Goal: Download file/media

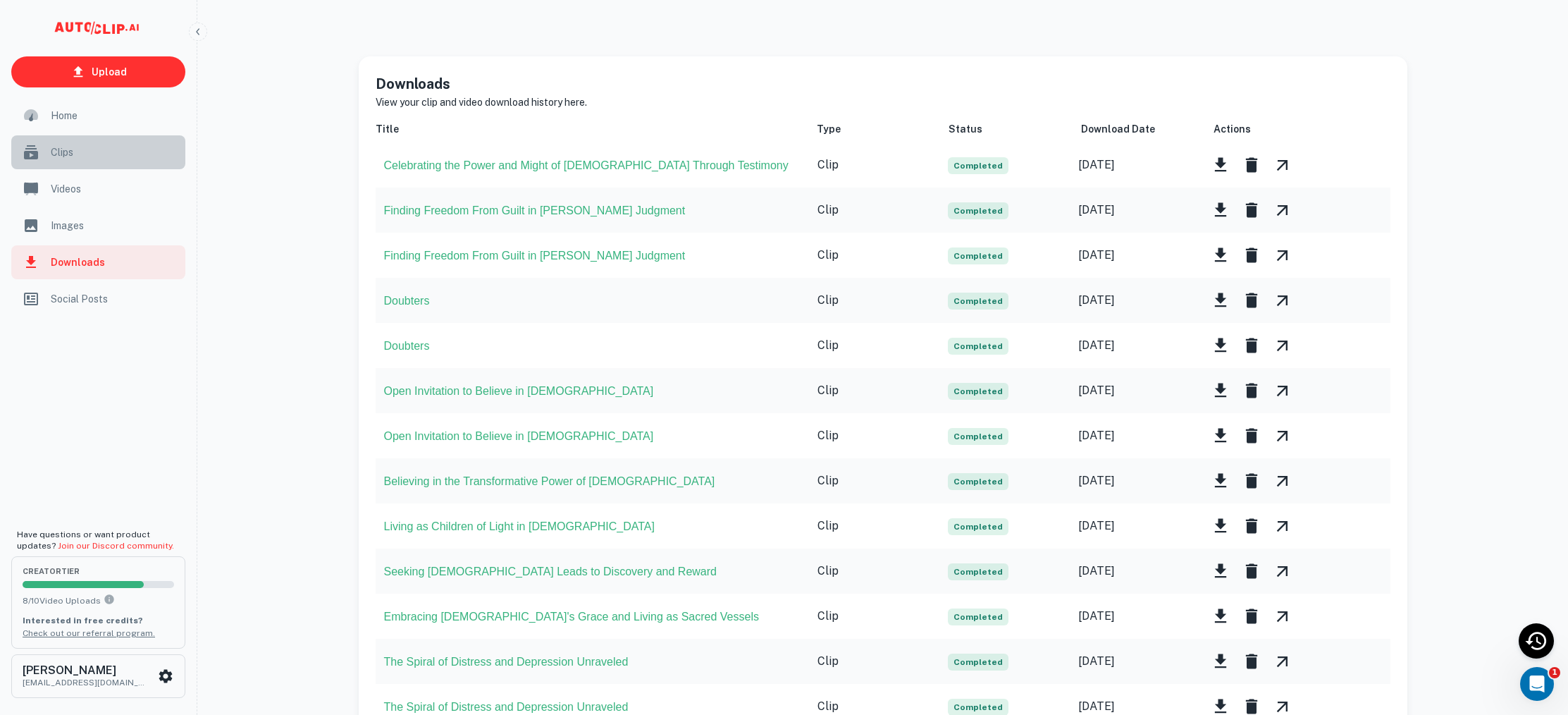
click at [73, 148] on span "Clips" at bounding box center [113, 152] width 126 height 16
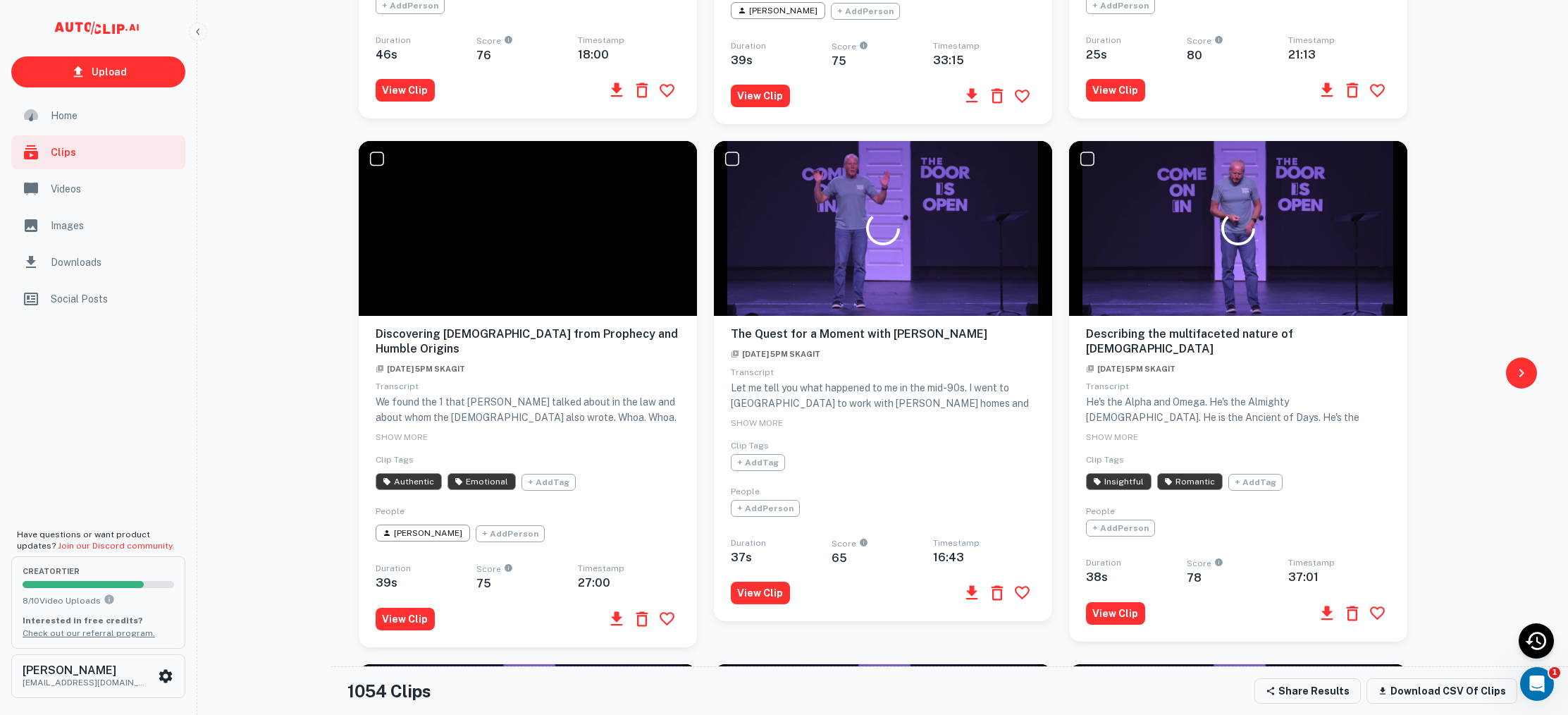
scroll to position [594, 0]
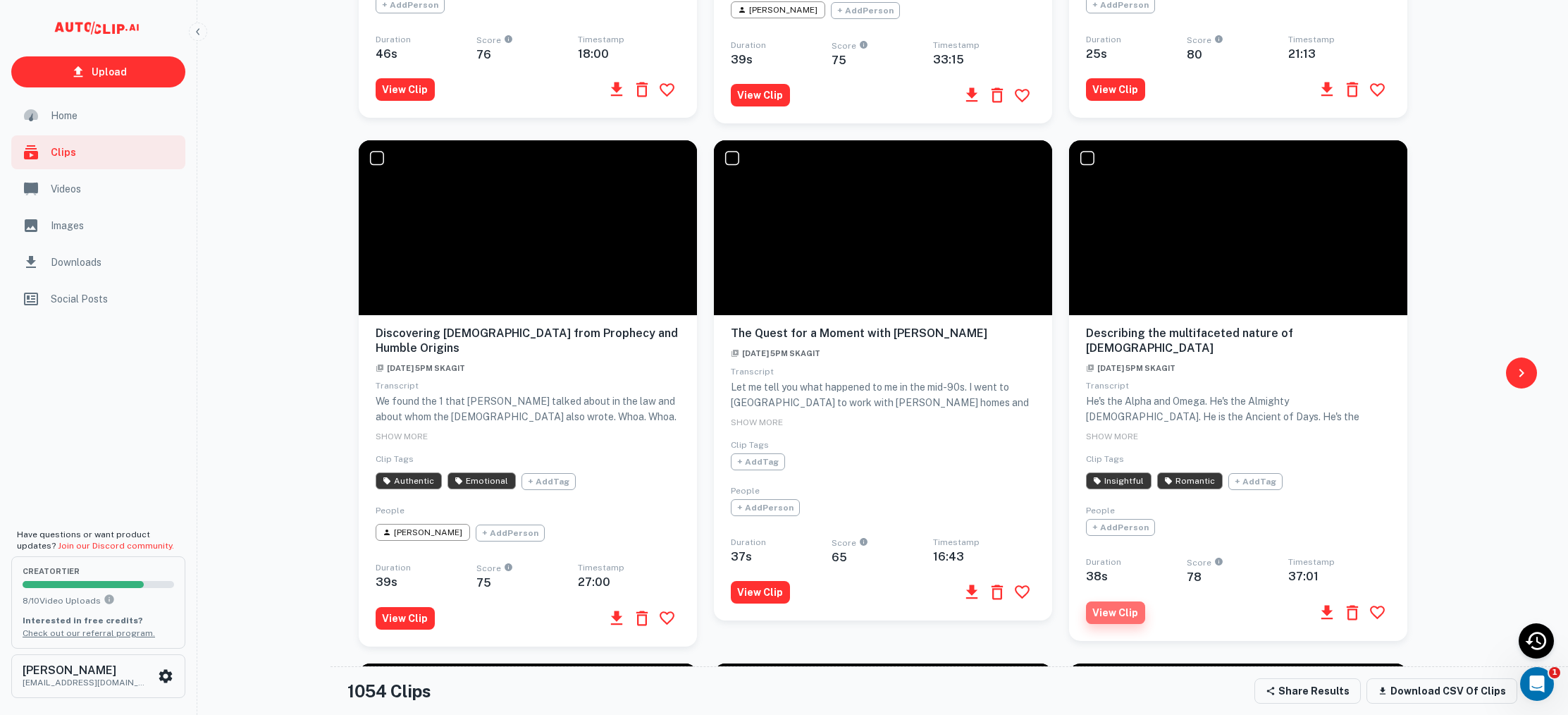
click at [1128, 601] on button "View Clip" at bounding box center [1115, 612] width 60 height 22
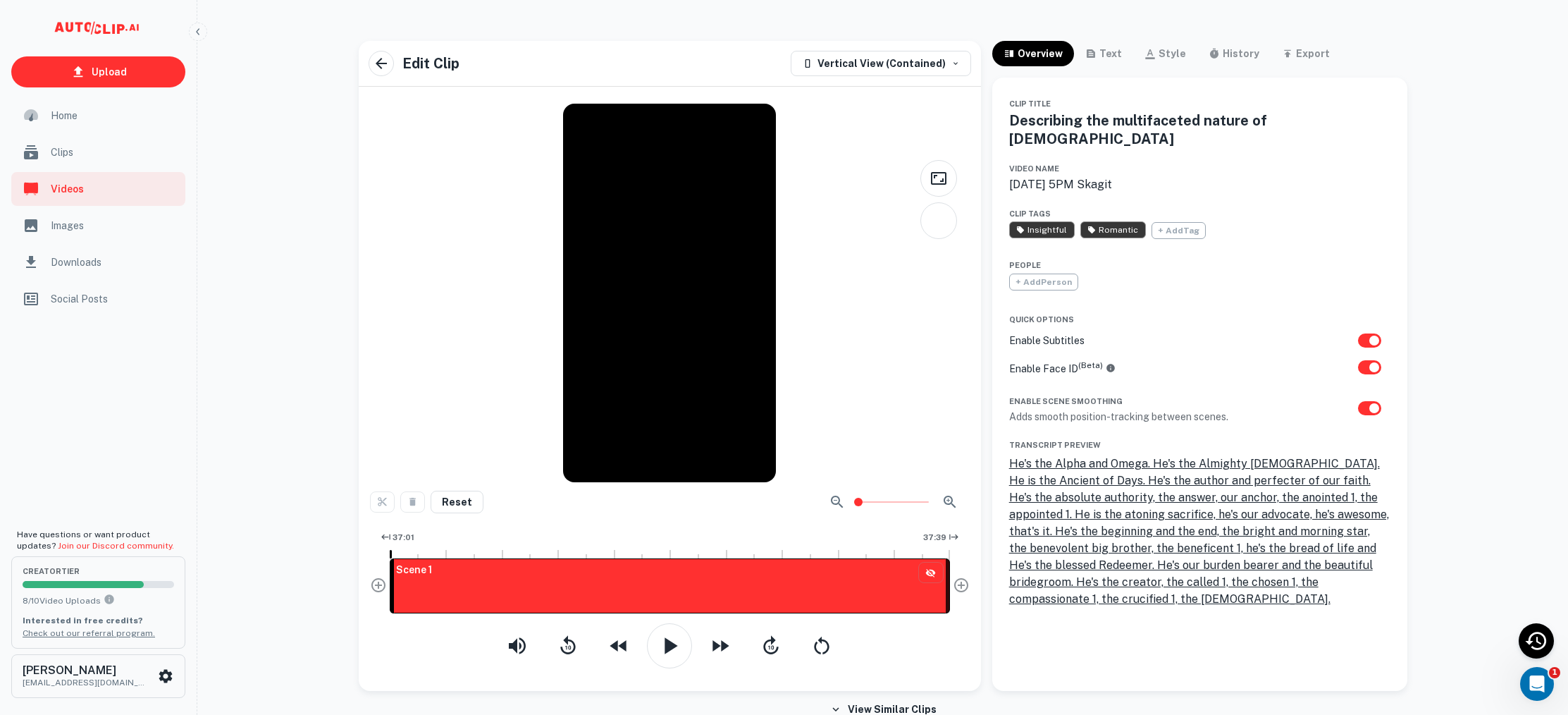
scroll to position [7, 0]
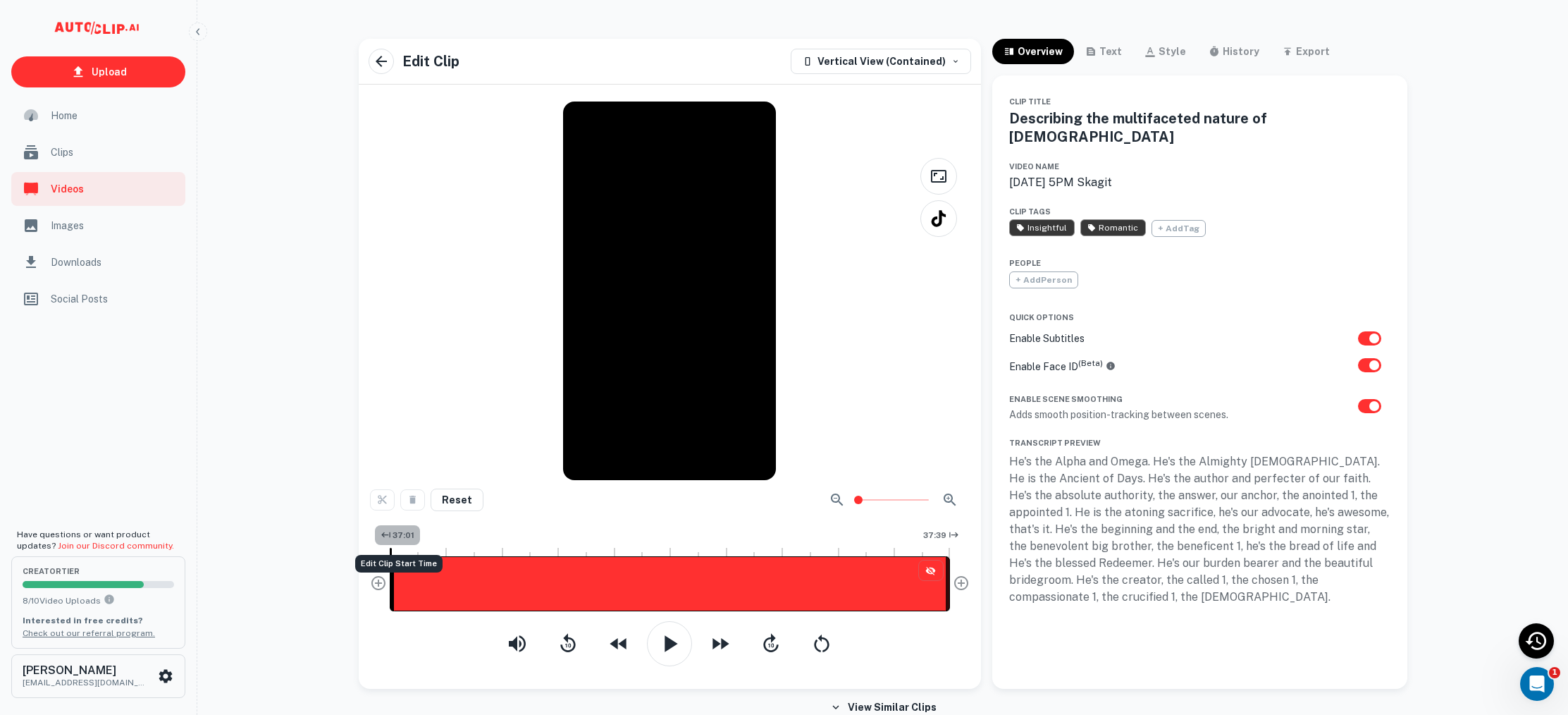
click at [399, 539] on span "37:01" at bounding box center [402, 535] width 21 height 12
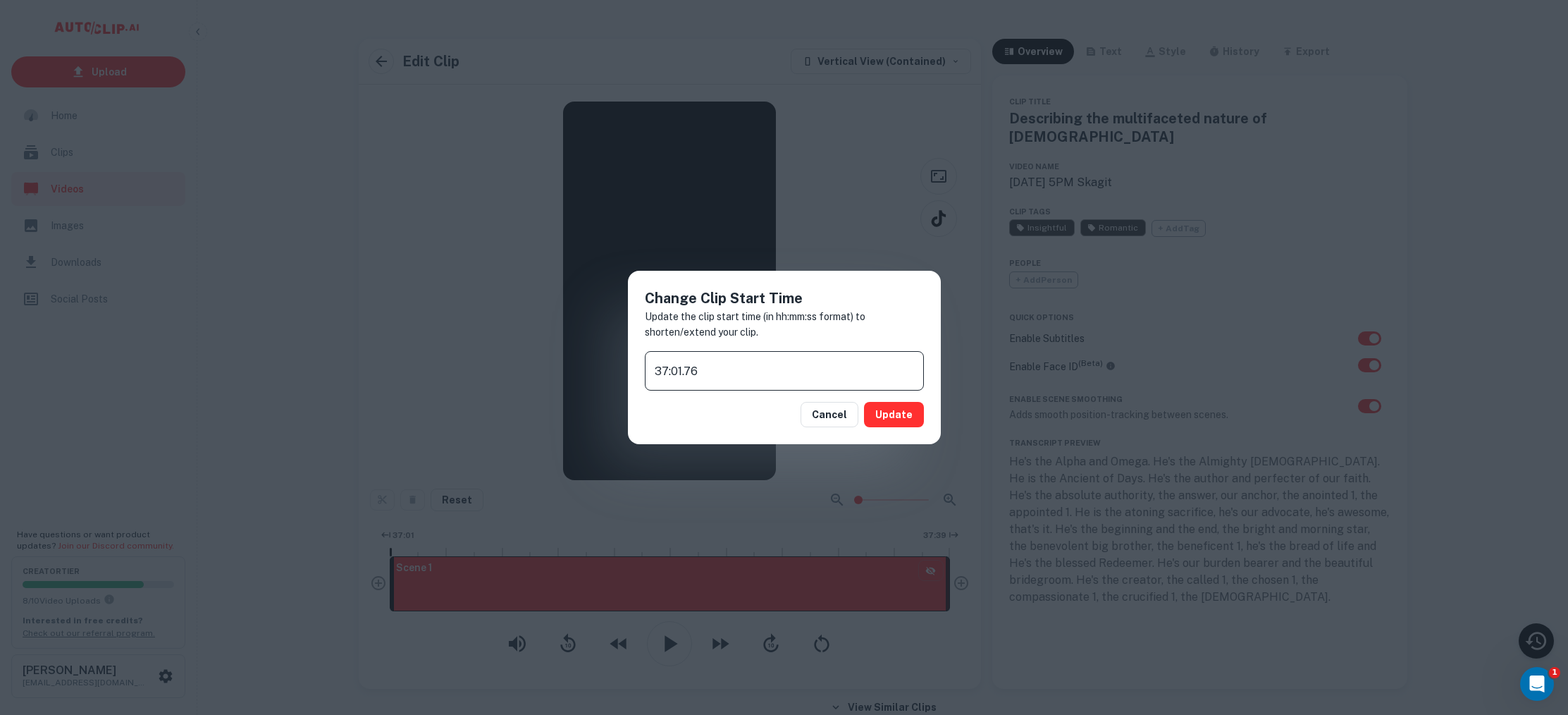
click at [666, 370] on input "37:01.76" at bounding box center [784, 371] width 279 height 39
click at [680, 370] on input "36:01.76" at bounding box center [784, 371] width 279 height 39
click at [677, 372] on input "36:01.76" at bounding box center [784, 371] width 279 height 39
type input "36:51.76"
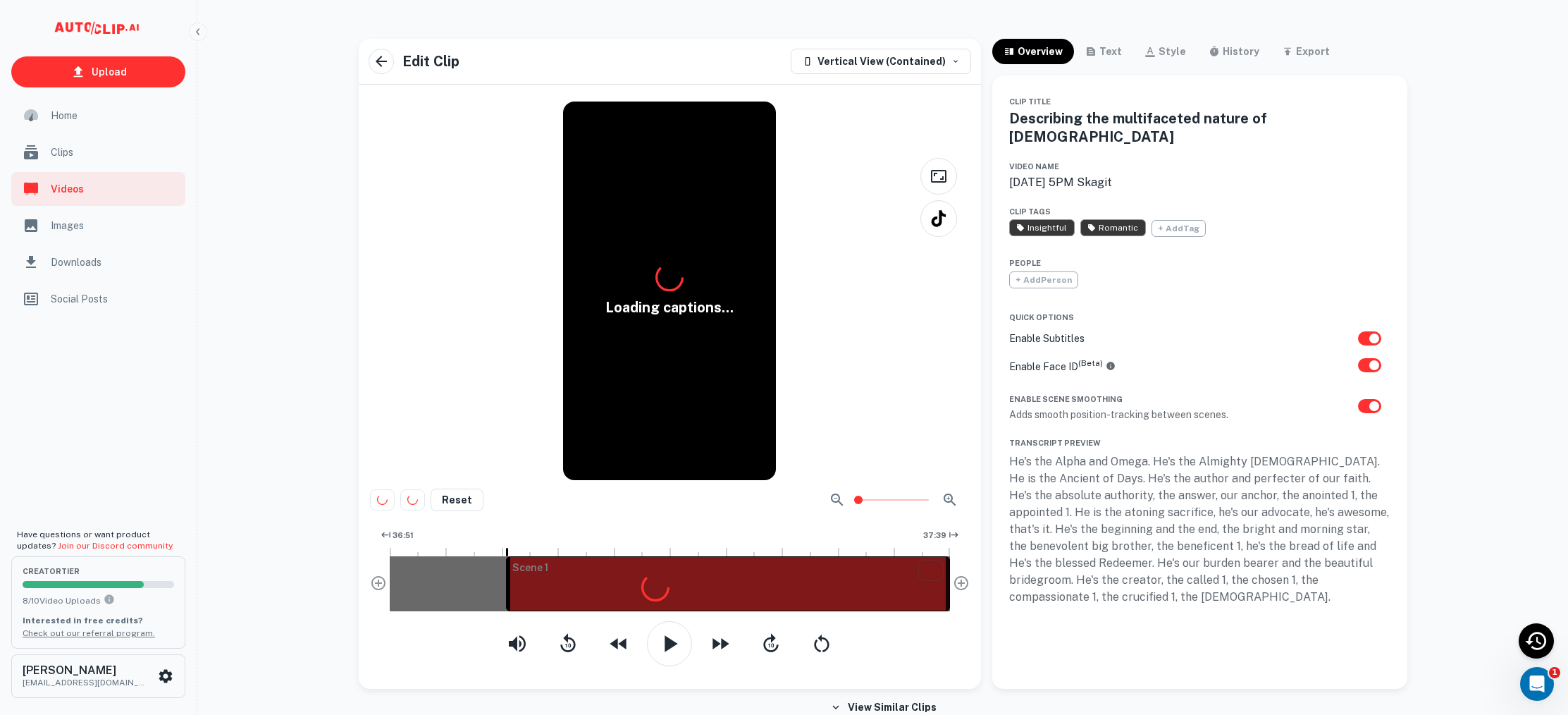
scroll to position [3, 0]
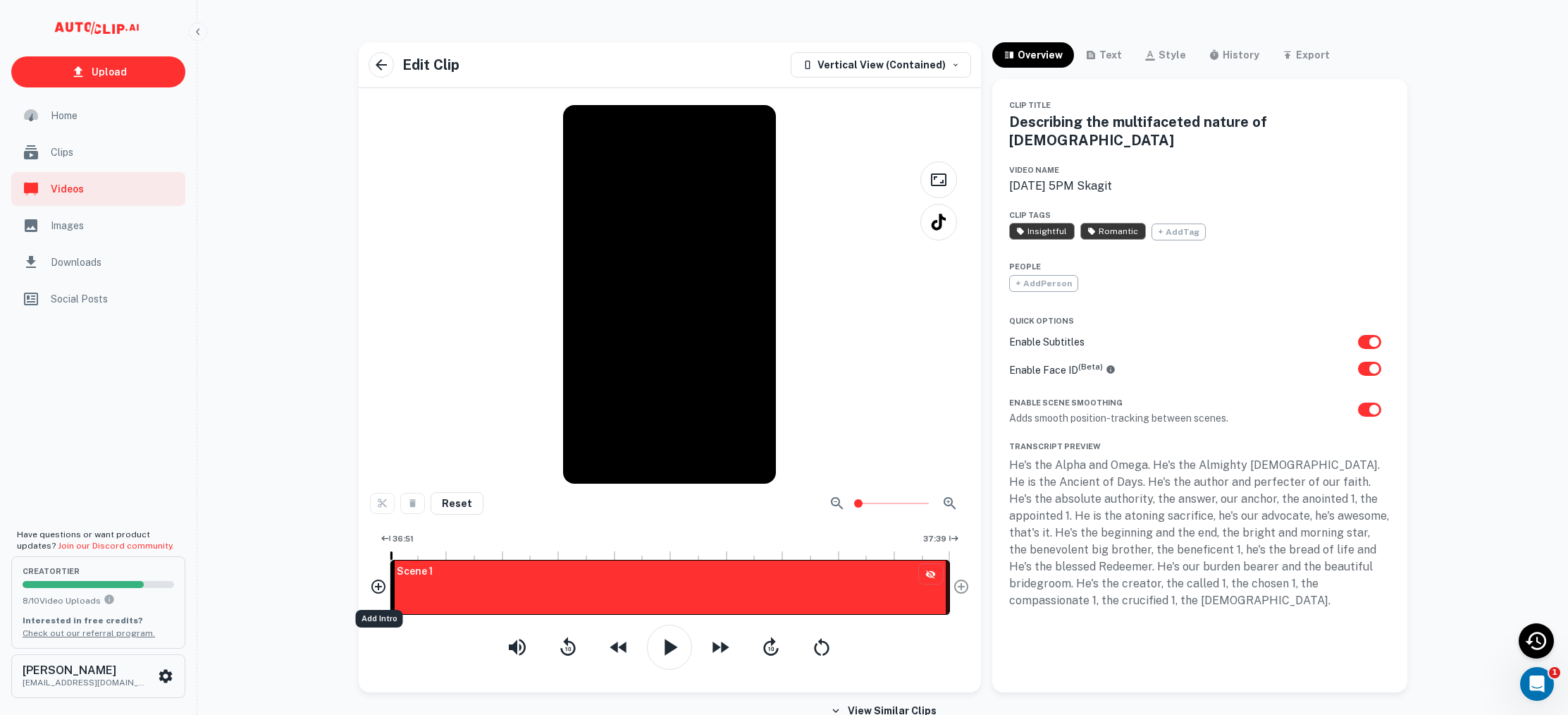
drag, startPoint x: 508, startPoint y: 585, endPoint x: 383, endPoint y: 583, distance: 125.0
click at [383, 583] on div "36:51 37:39 Scene 1" at bounding box center [670, 577] width 600 height 97
click at [932, 539] on span "37:39" at bounding box center [934, 539] width 23 height 12
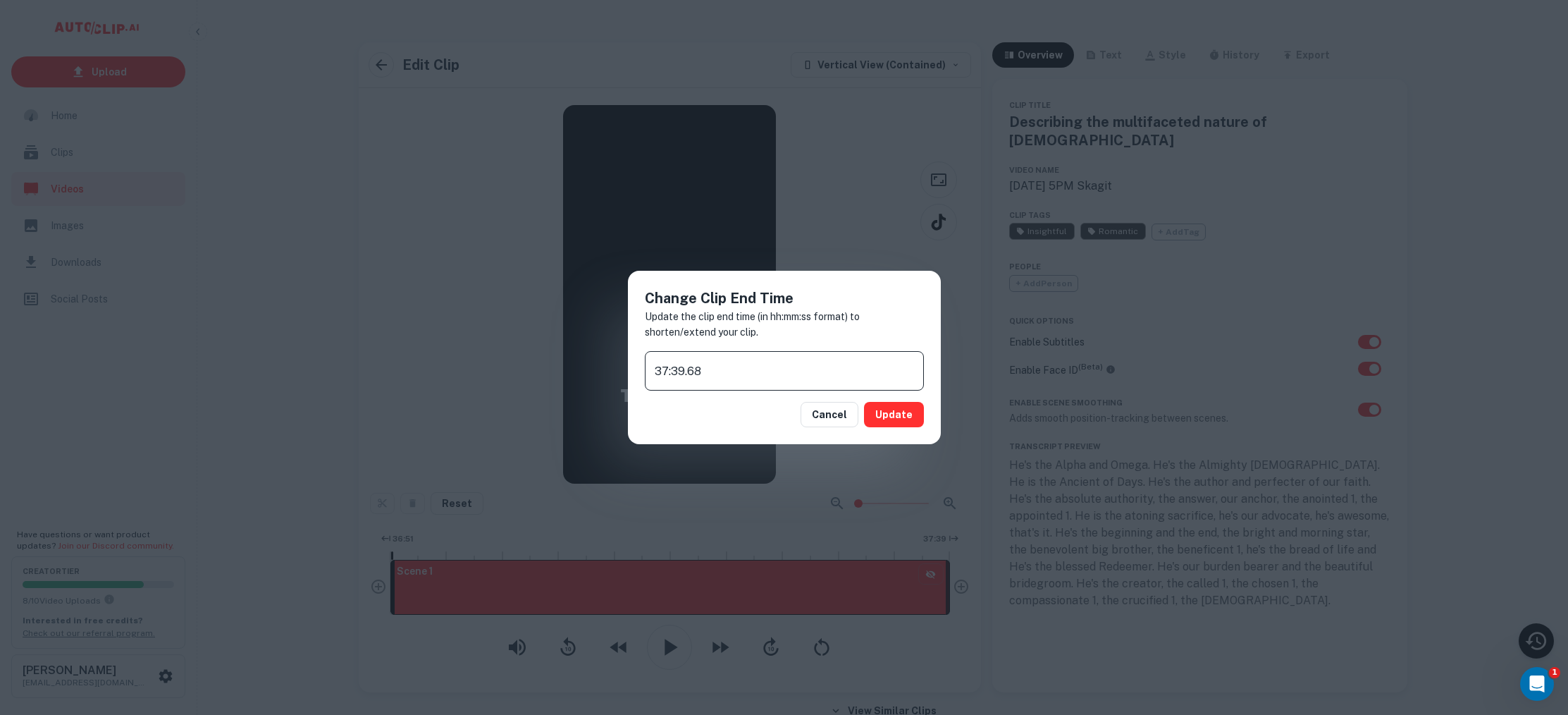
click at [668, 363] on input "37:39.68" at bounding box center [784, 371] width 279 height 39
type input "39:39.68"
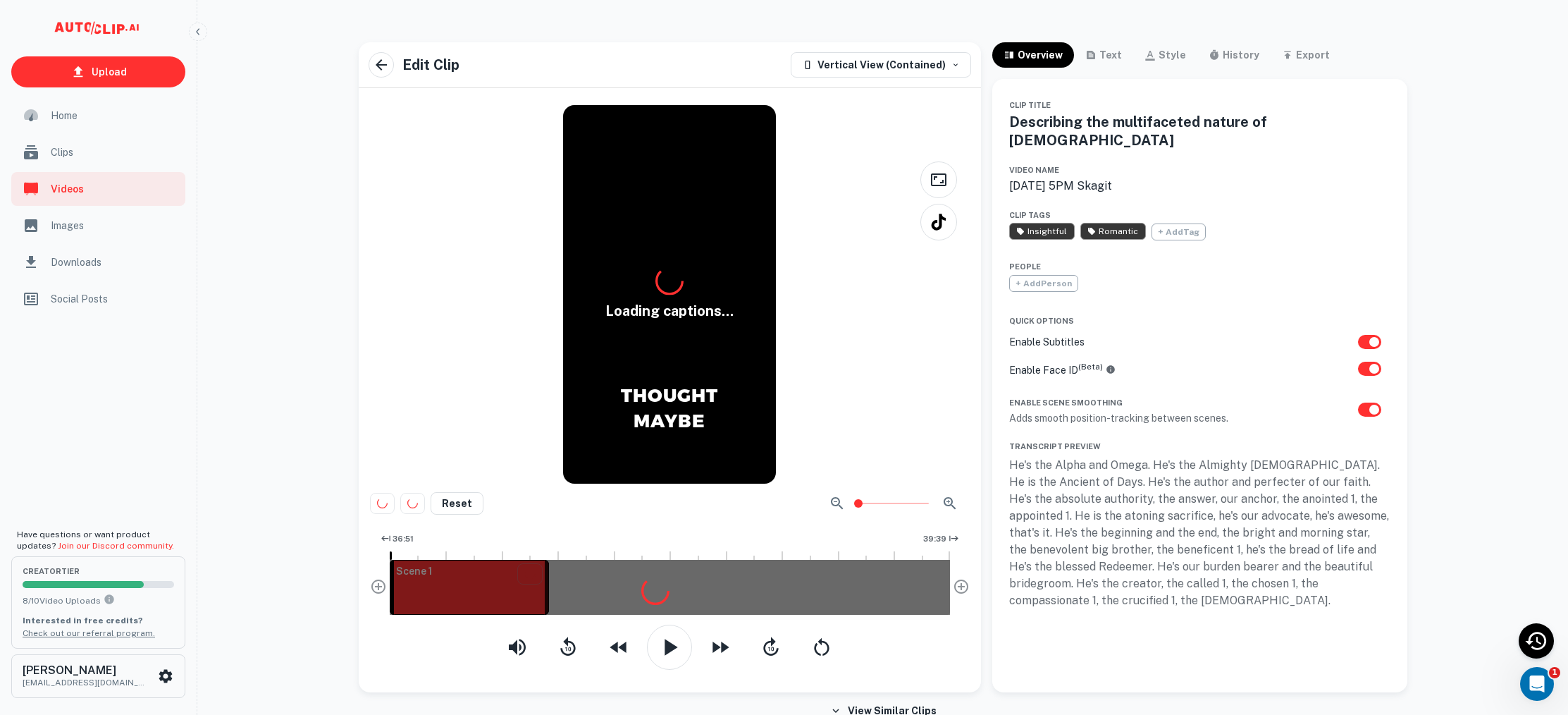
click at [906, 410] on button "Updating..." at bounding box center [884, 414] width 78 height 25
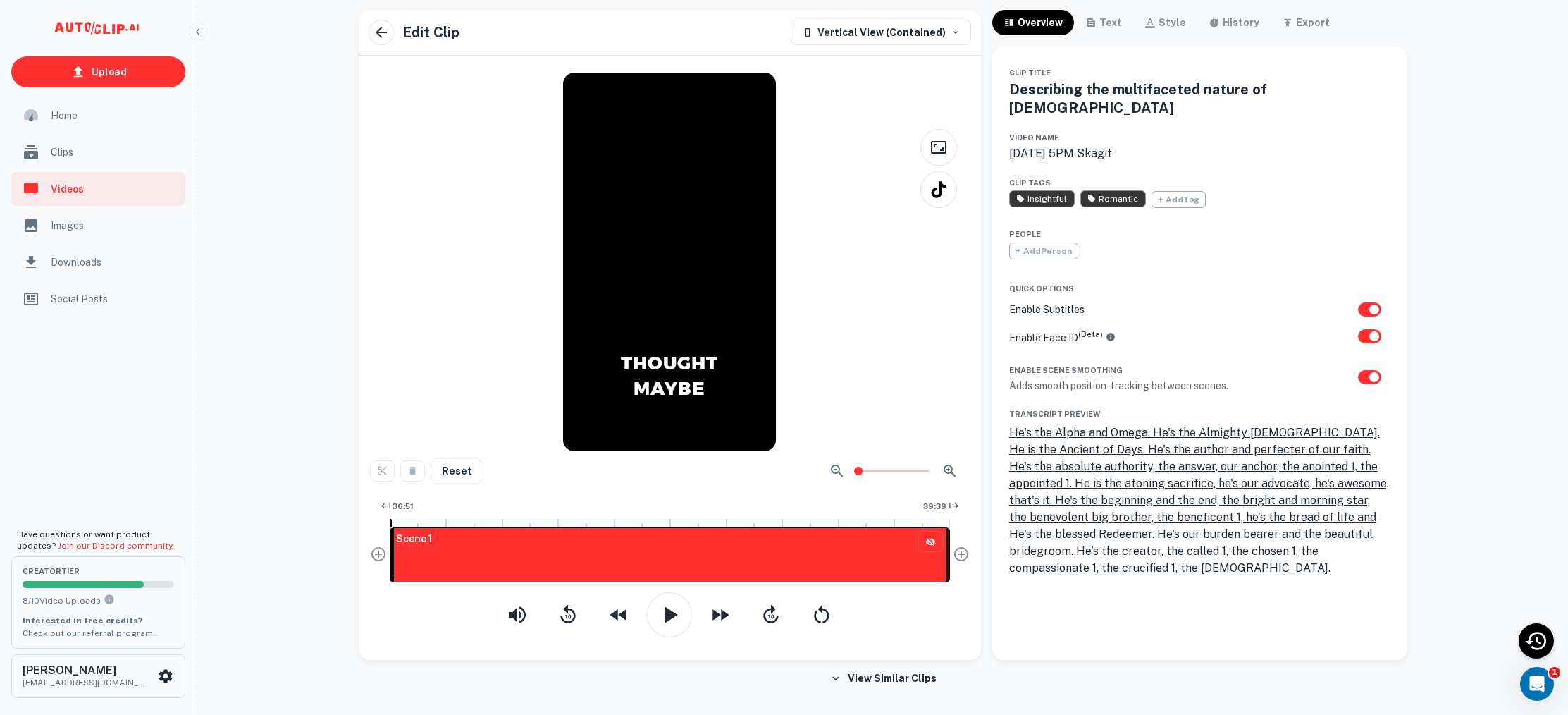
scroll to position [39, 0]
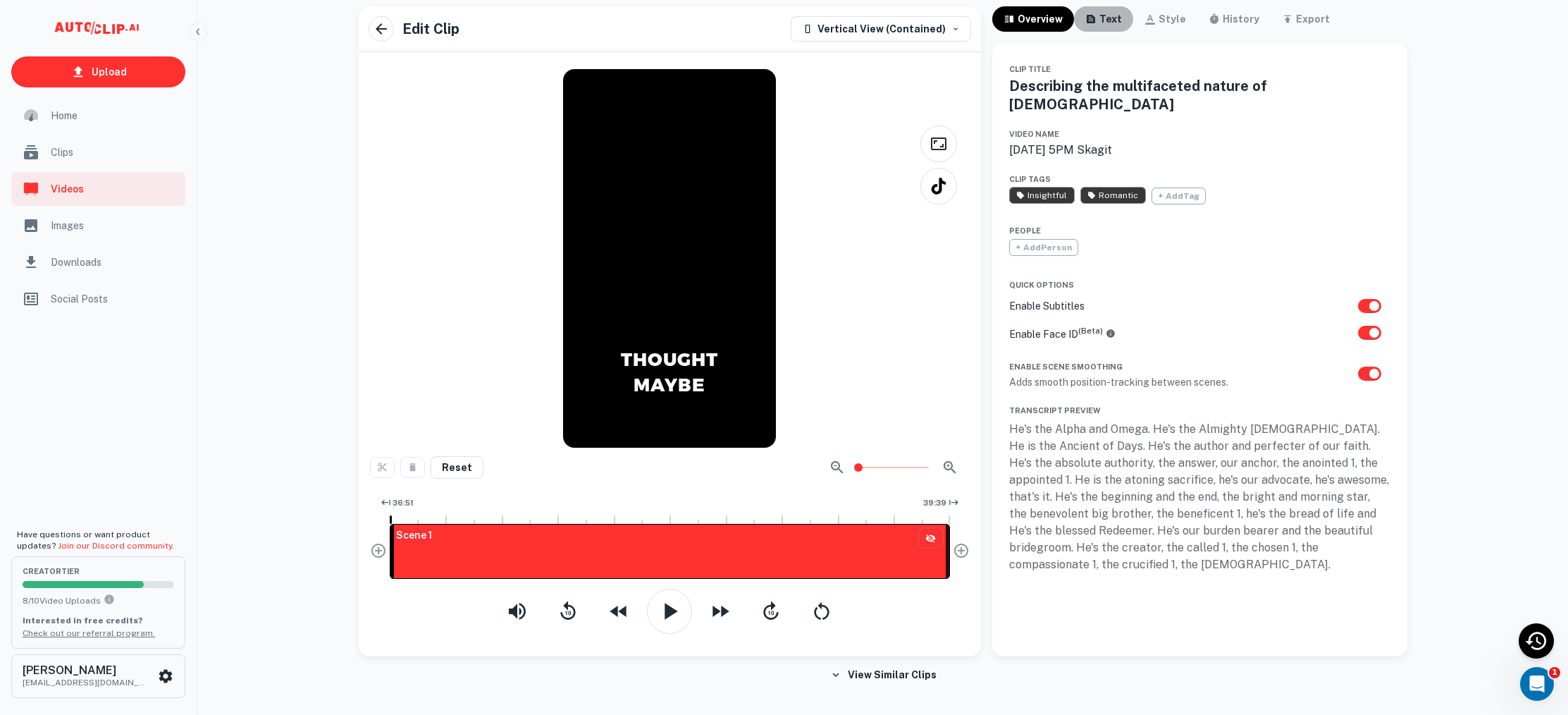
click at [1095, 11] on div "text" at bounding box center [1103, 19] width 36 height 17
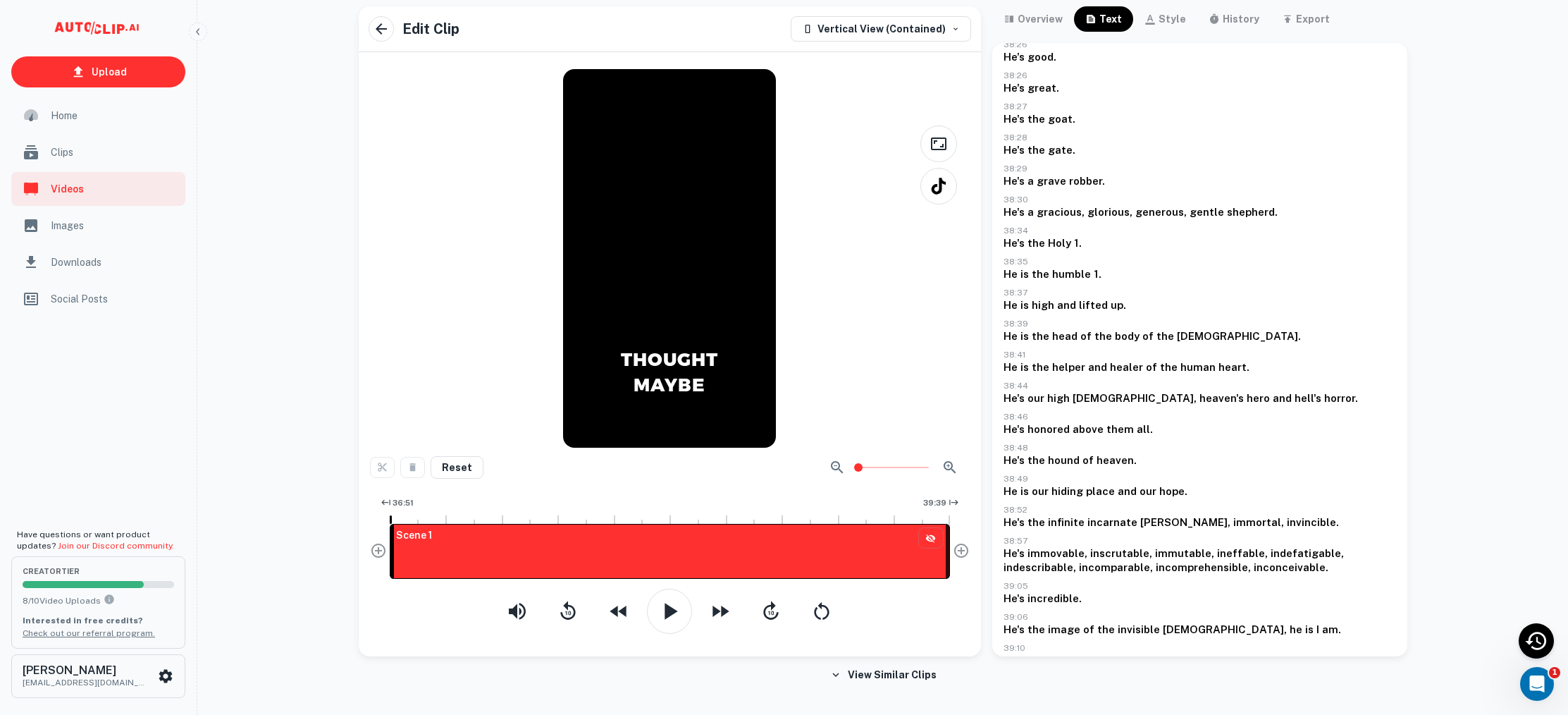
scroll to position [1533, 0]
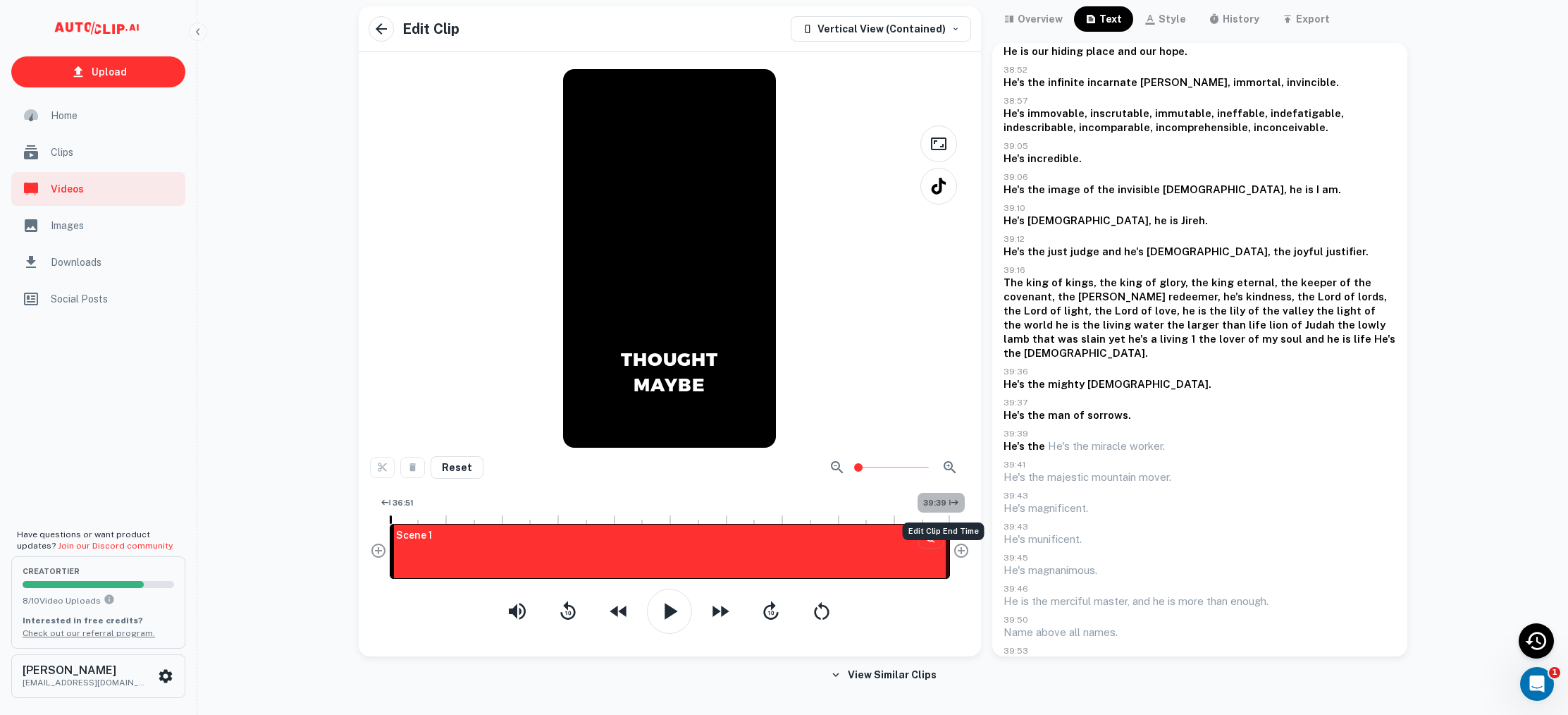
click at [927, 501] on span "39:39" at bounding box center [934, 502] width 23 height 12
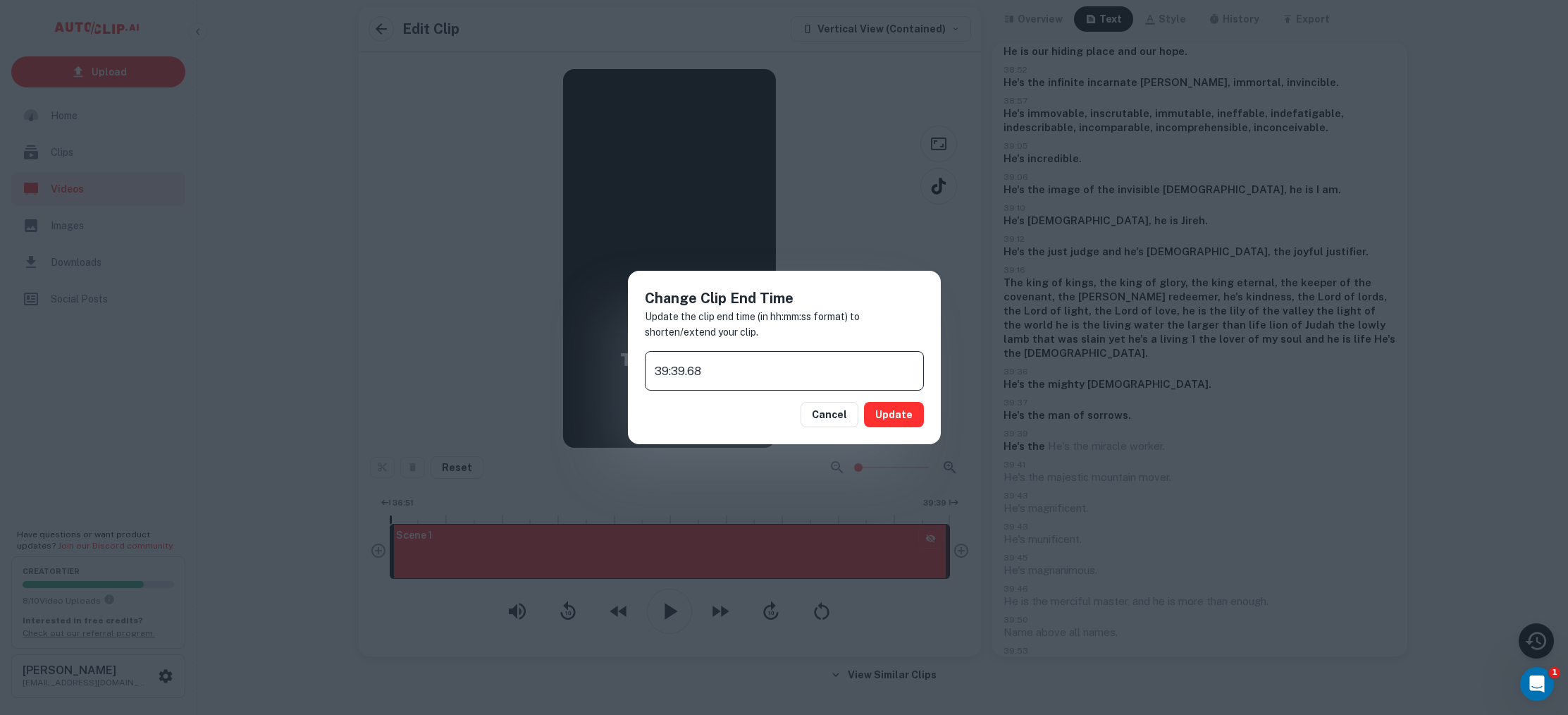
click at [664, 371] on input "39:39.68" at bounding box center [784, 371] width 279 height 39
type input "41:39.68"
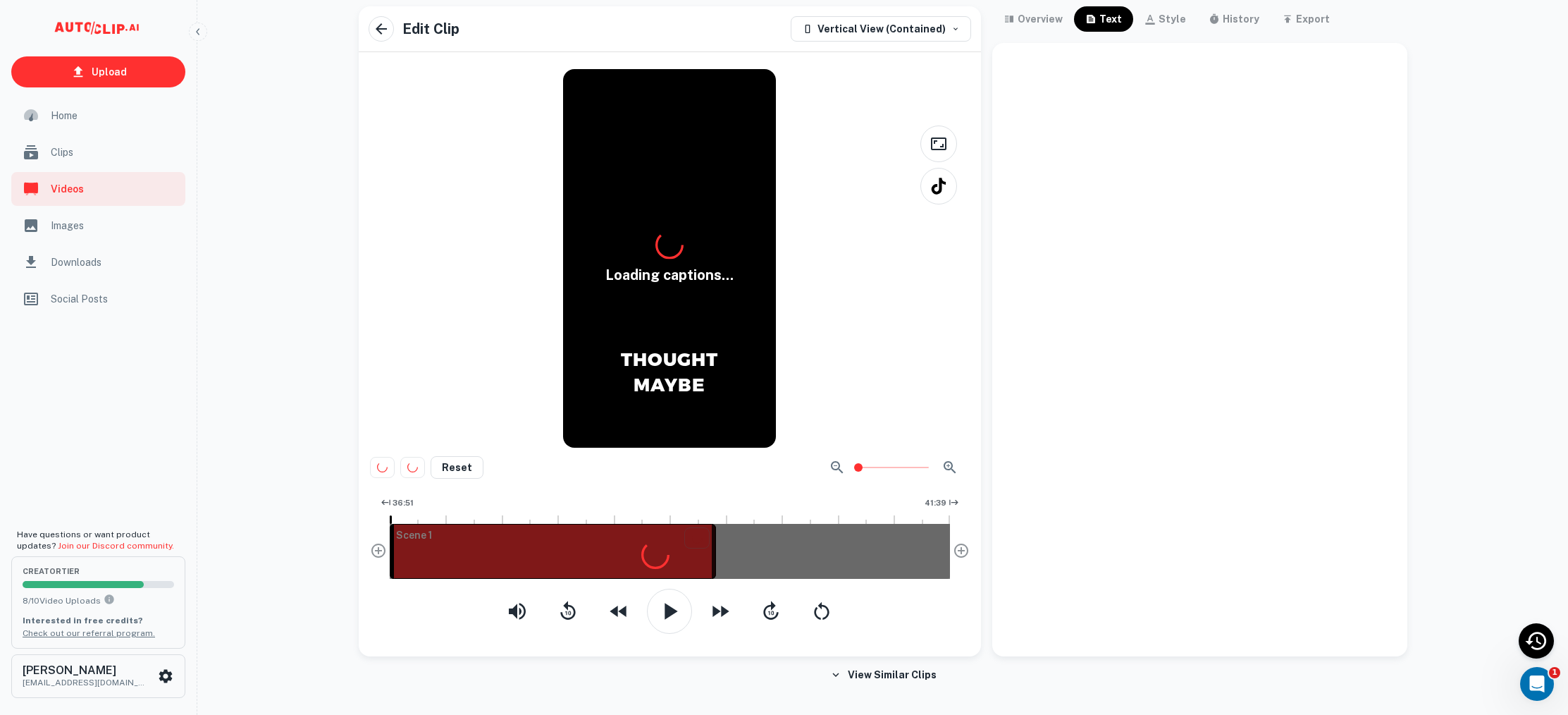
click at [892, 422] on button "Updating..." at bounding box center [884, 414] width 78 height 25
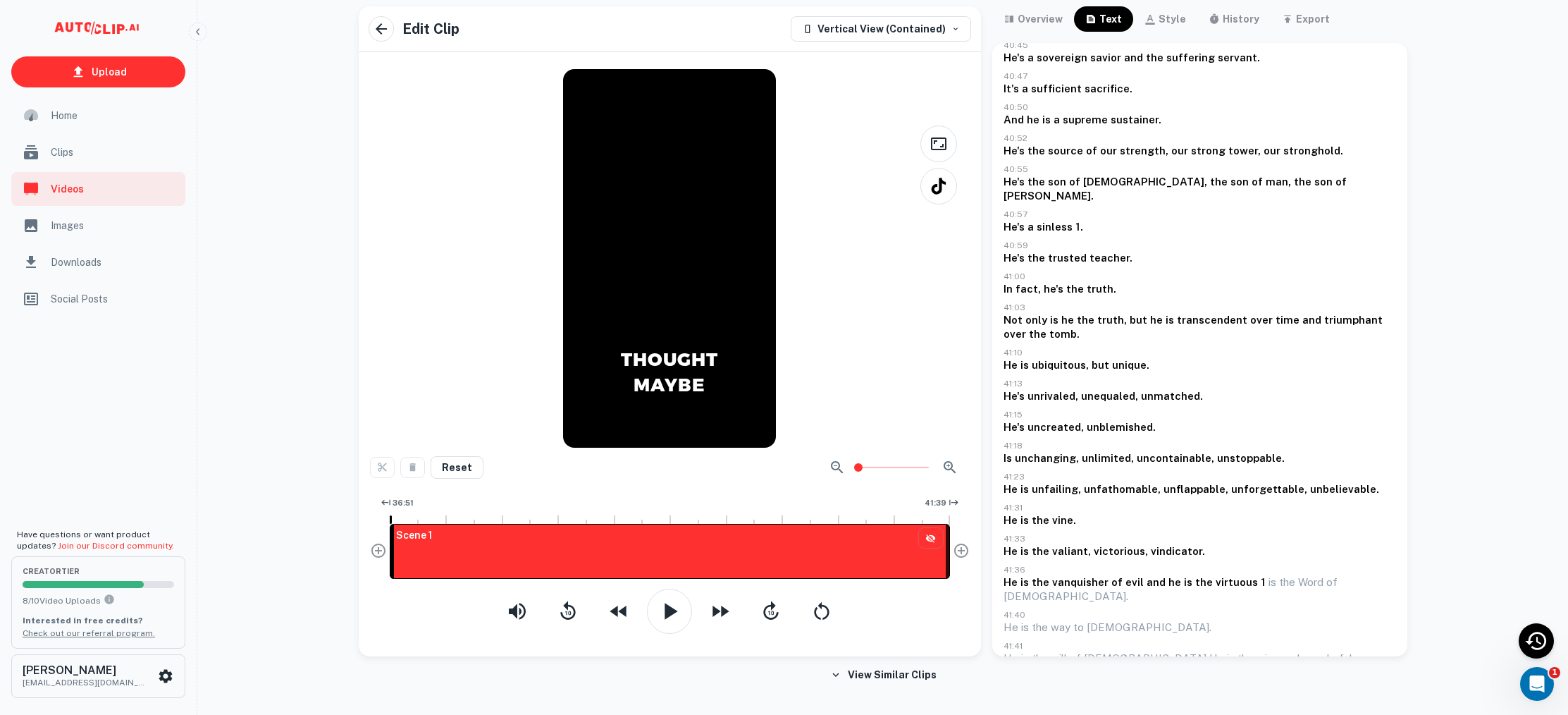
scroll to position [2786, 0]
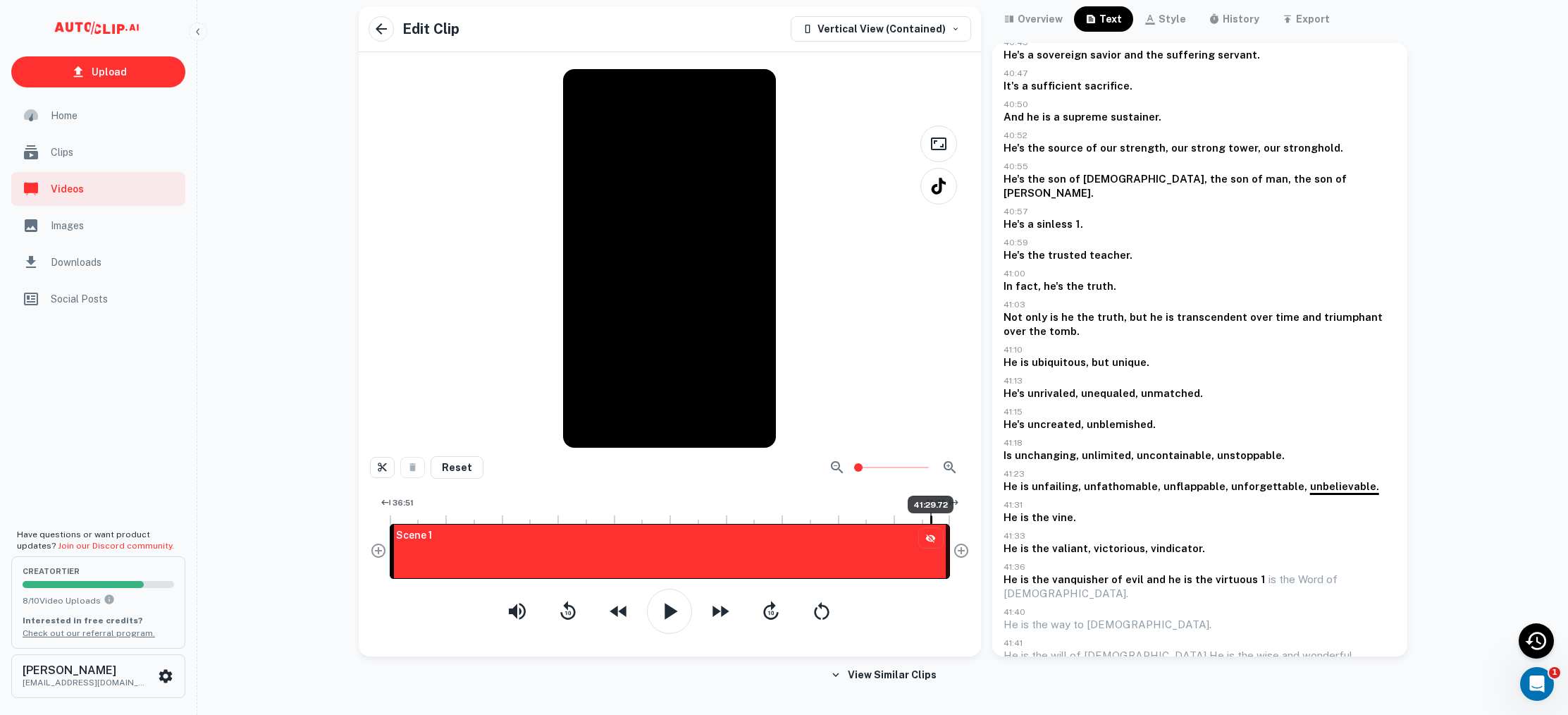
click at [930, 502] on span "41:29.72" at bounding box center [930, 504] width 46 height 17
click at [936, 497] on span "41:39" at bounding box center [934, 502] width 21 height 12
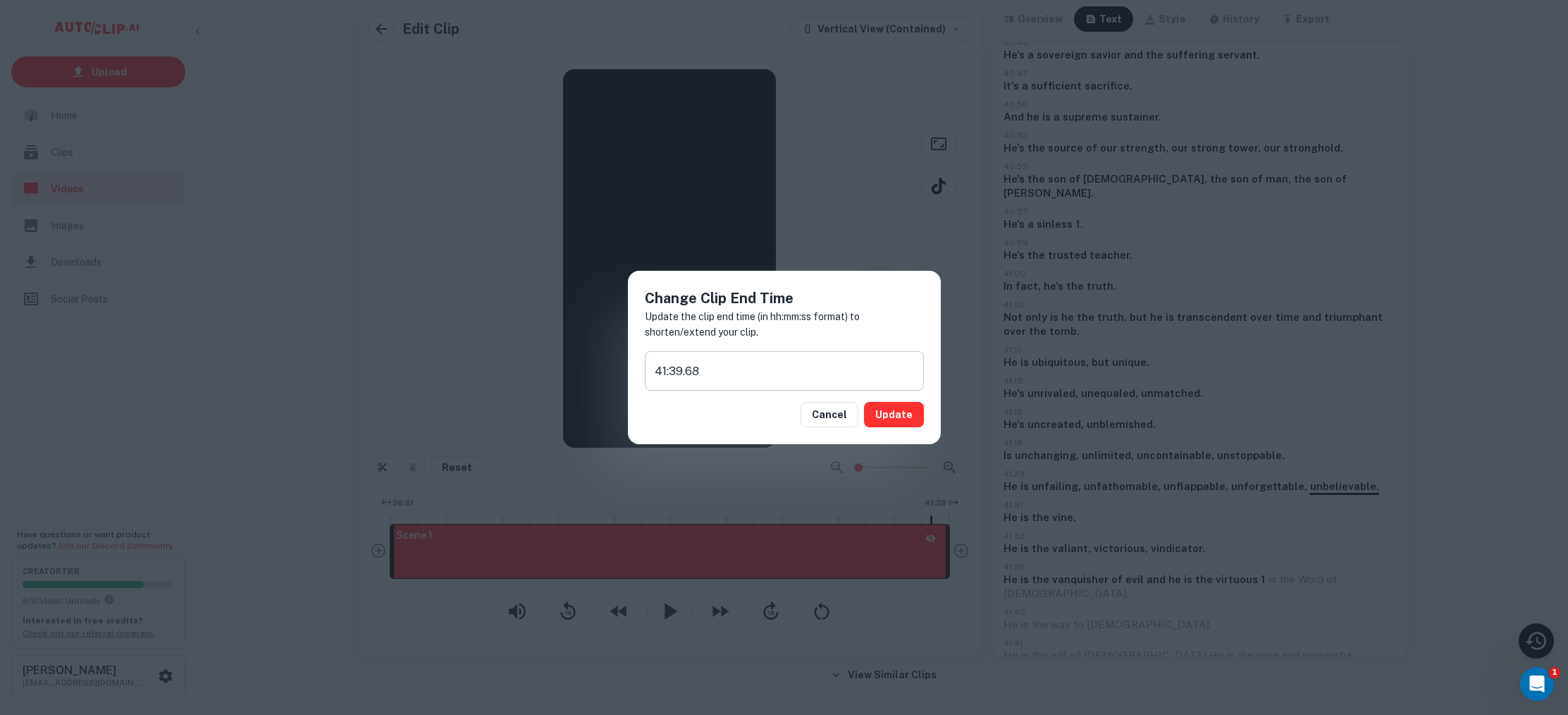
click at [663, 369] on input "41:39.68" at bounding box center [784, 371] width 279 height 39
type input "42:39.68"
click at [912, 410] on button "Update" at bounding box center [893, 414] width 60 height 25
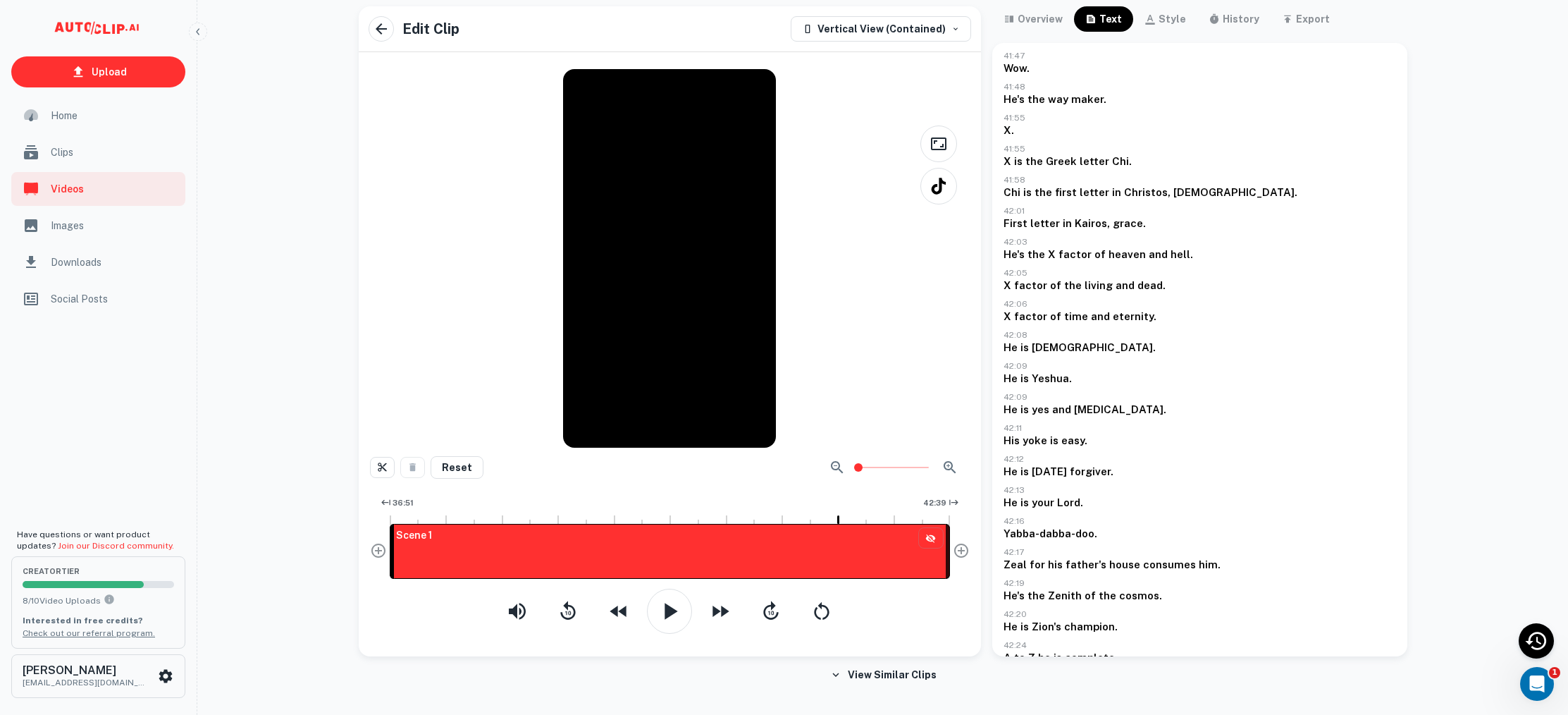
scroll to position [62, 0]
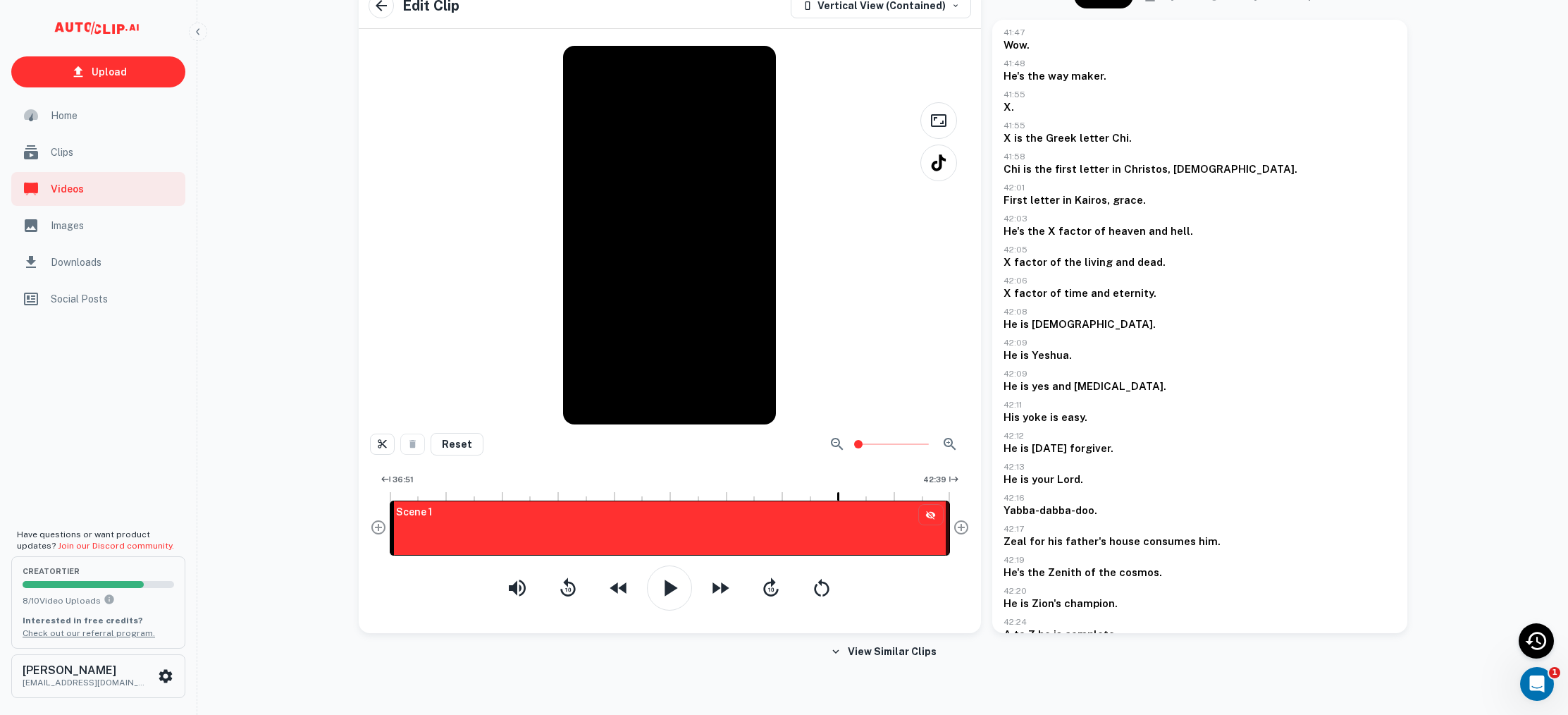
click at [1189, 709] on button "View More" at bounding box center [1199, 722] width 392 height 25
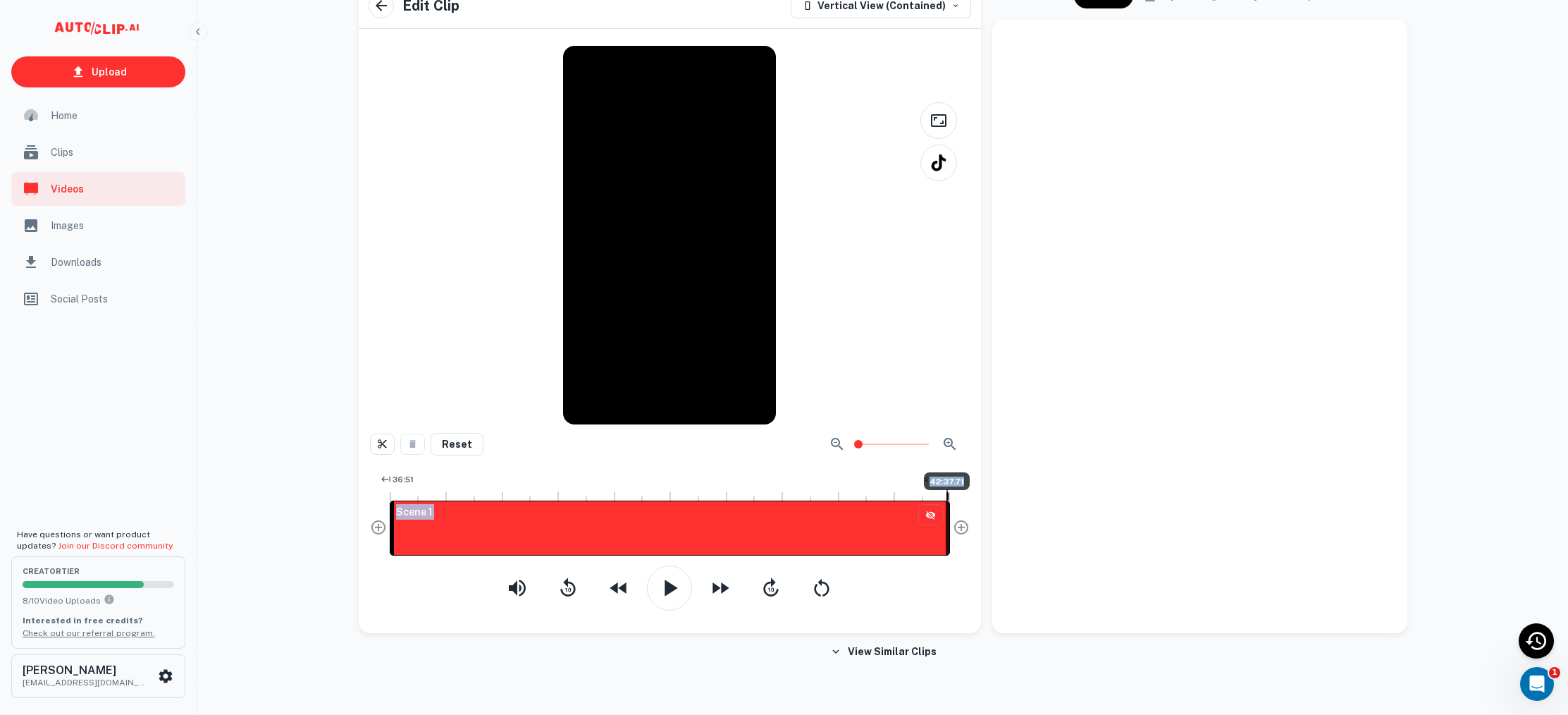
scroll to position [0, 0]
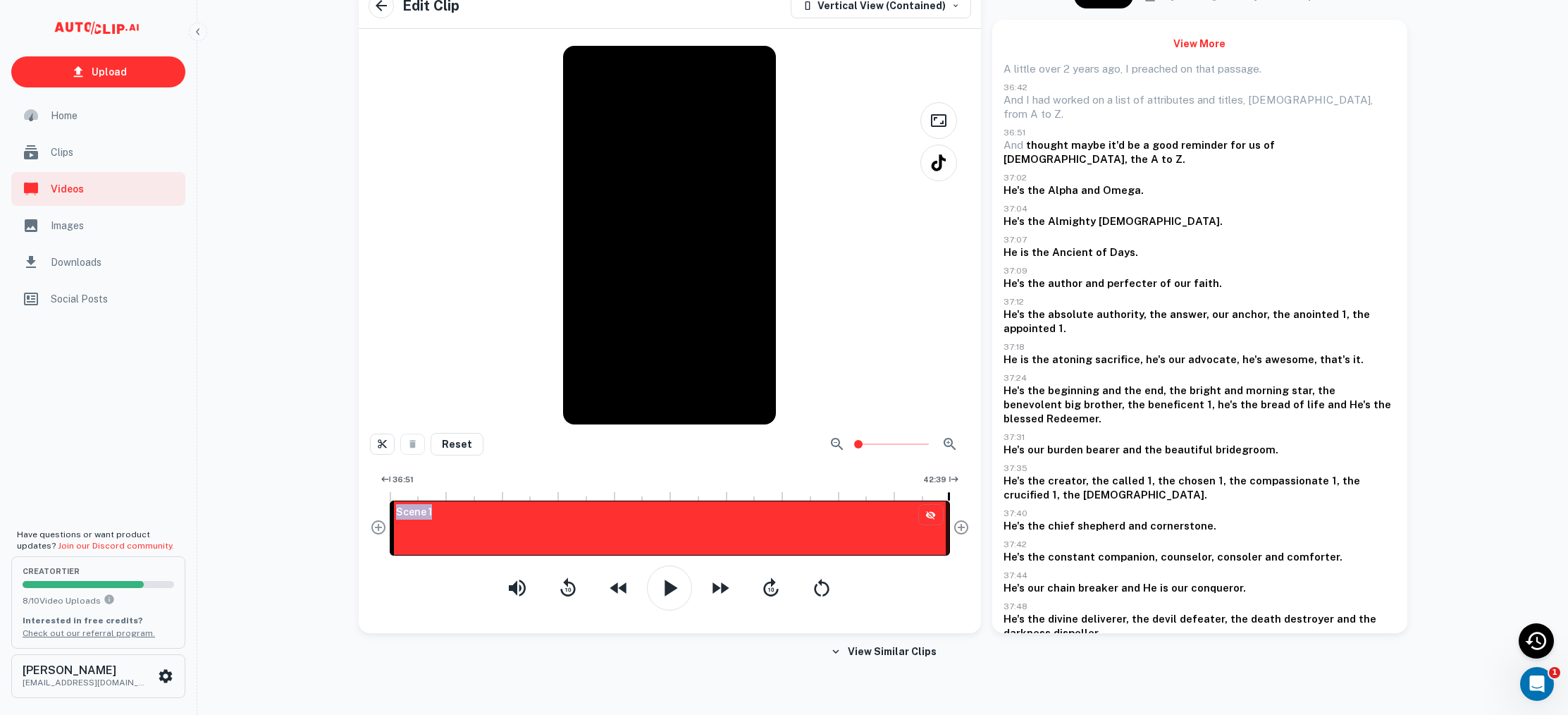
drag, startPoint x: 839, startPoint y: 499, endPoint x: 950, endPoint y: 502, distance: 111.0
click at [941, 479] on span "42:39" at bounding box center [934, 479] width 23 height 12
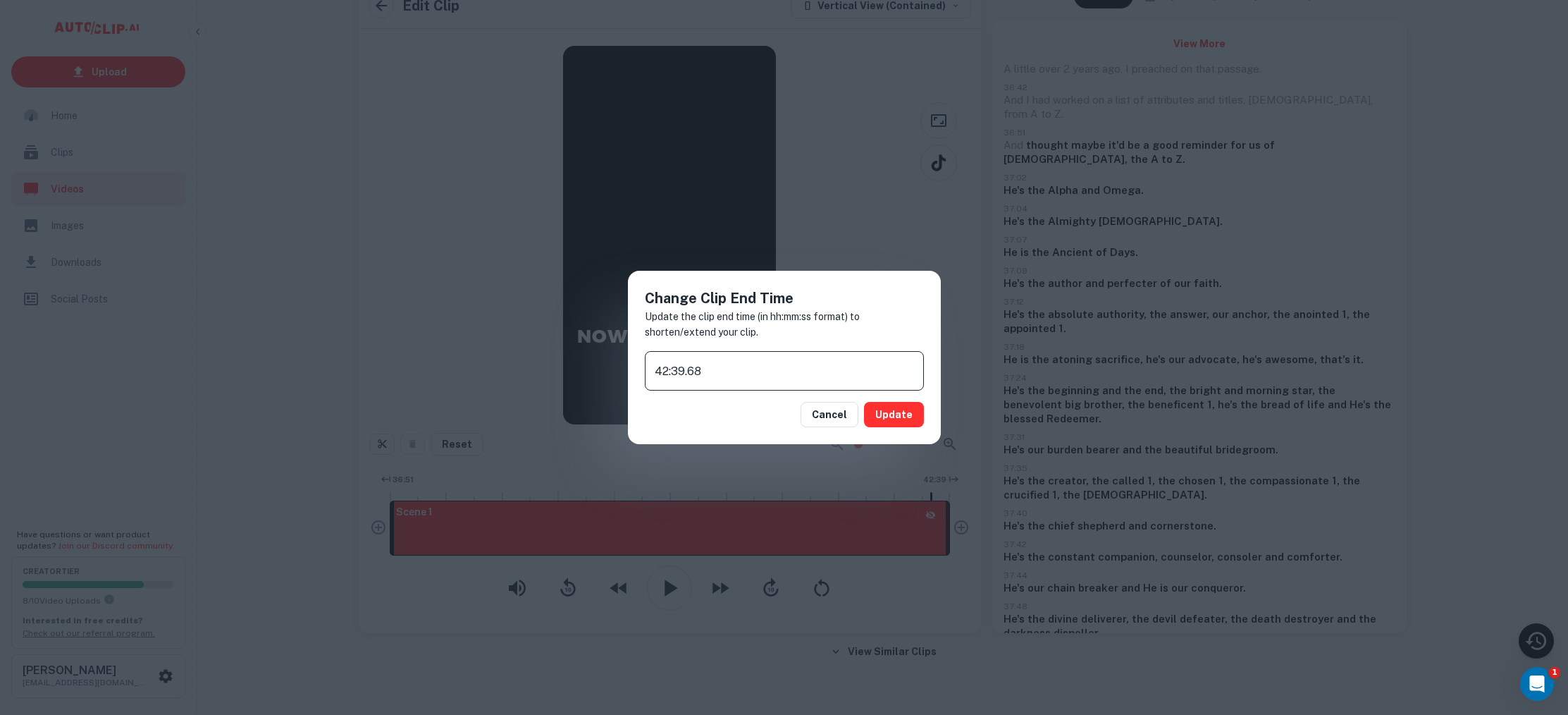
drag, startPoint x: 664, startPoint y: 371, endPoint x: 679, endPoint y: 372, distance: 15.0
click at [665, 371] on input "42:39.68" at bounding box center [784, 371] width 279 height 39
click at [681, 370] on input "43:39.68" at bounding box center [784, 371] width 279 height 39
type input "43:05.68"
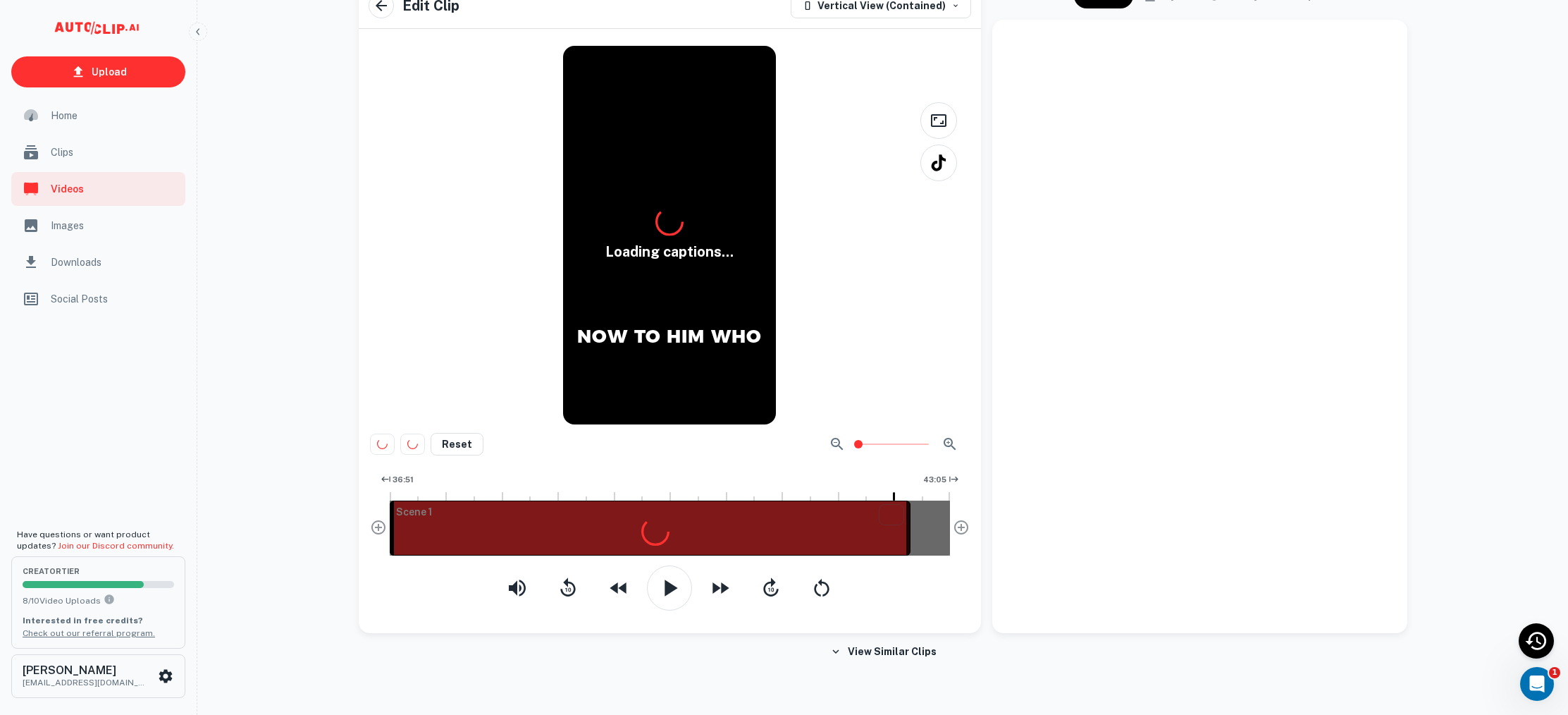
click at [896, 412] on button "Updating..." at bounding box center [884, 414] width 78 height 25
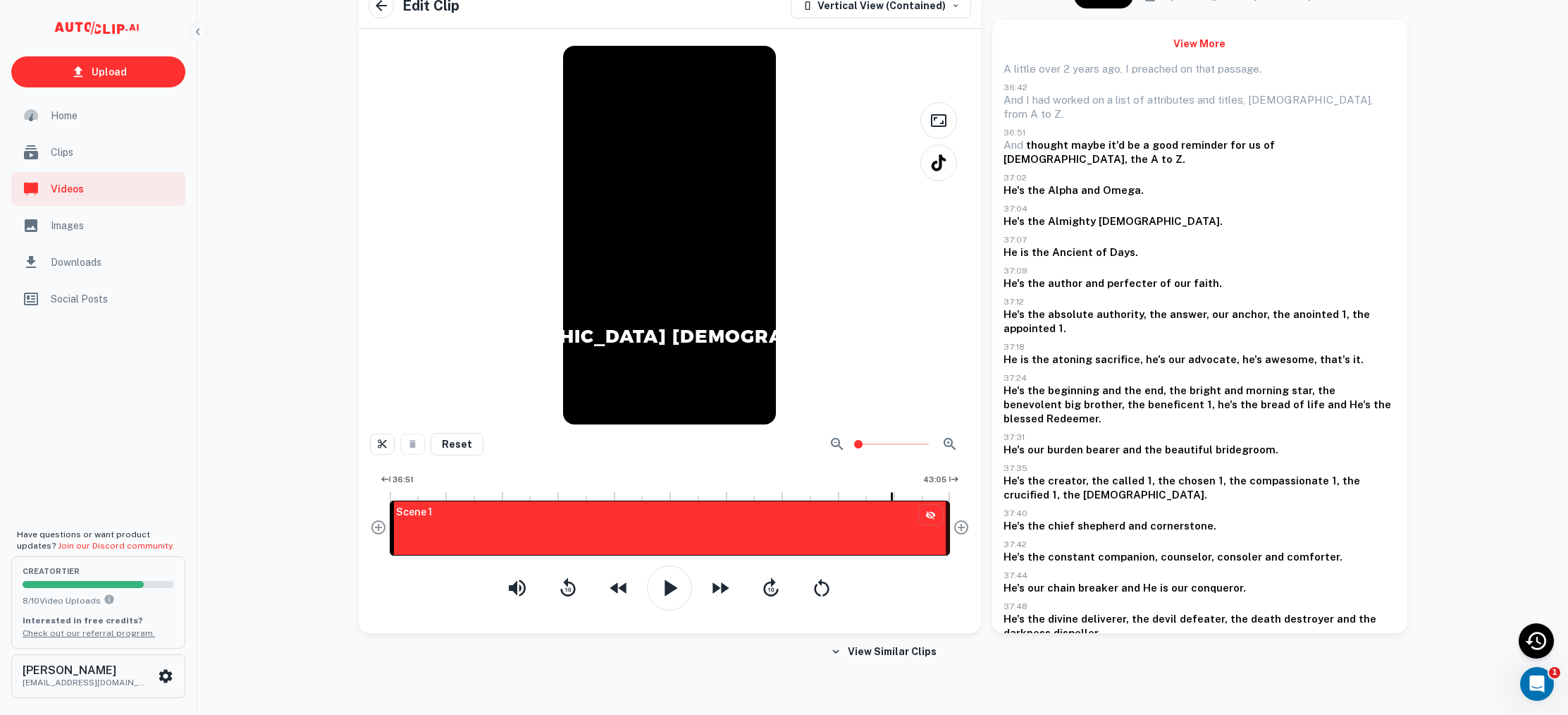
drag, startPoint x: 895, startPoint y: 496, endPoint x: 962, endPoint y: 493, distance: 67.1
click at [962, 493] on div "36:51 43:05 Scene 1" at bounding box center [670, 518] width 600 height 97
drag, startPoint x: 893, startPoint y: 499, endPoint x: 955, endPoint y: 496, distance: 62.1
click at [955, 496] on div "36:51 43:05 Scene 1 42:26.41" at bounding box center [670, 518] width 600 height 97
drag, startPoint x: 915, startPoint y: 497, endPoint x: 950, endPoint y: 499, distance: 35.1
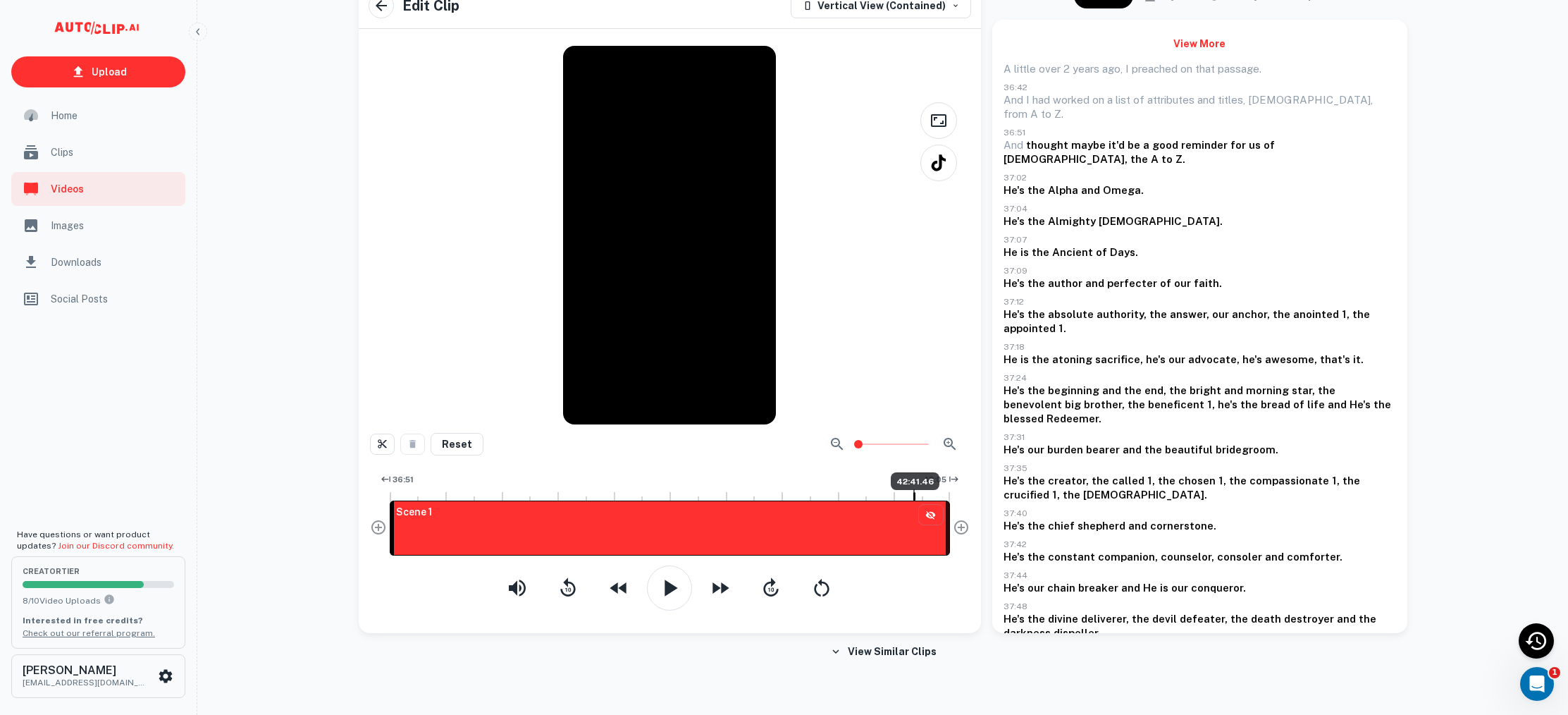
click at [950, 499] on div "36:51 43:05 Scene 1 42:41.46" at bounding box center [670, 518] width 600 height 97
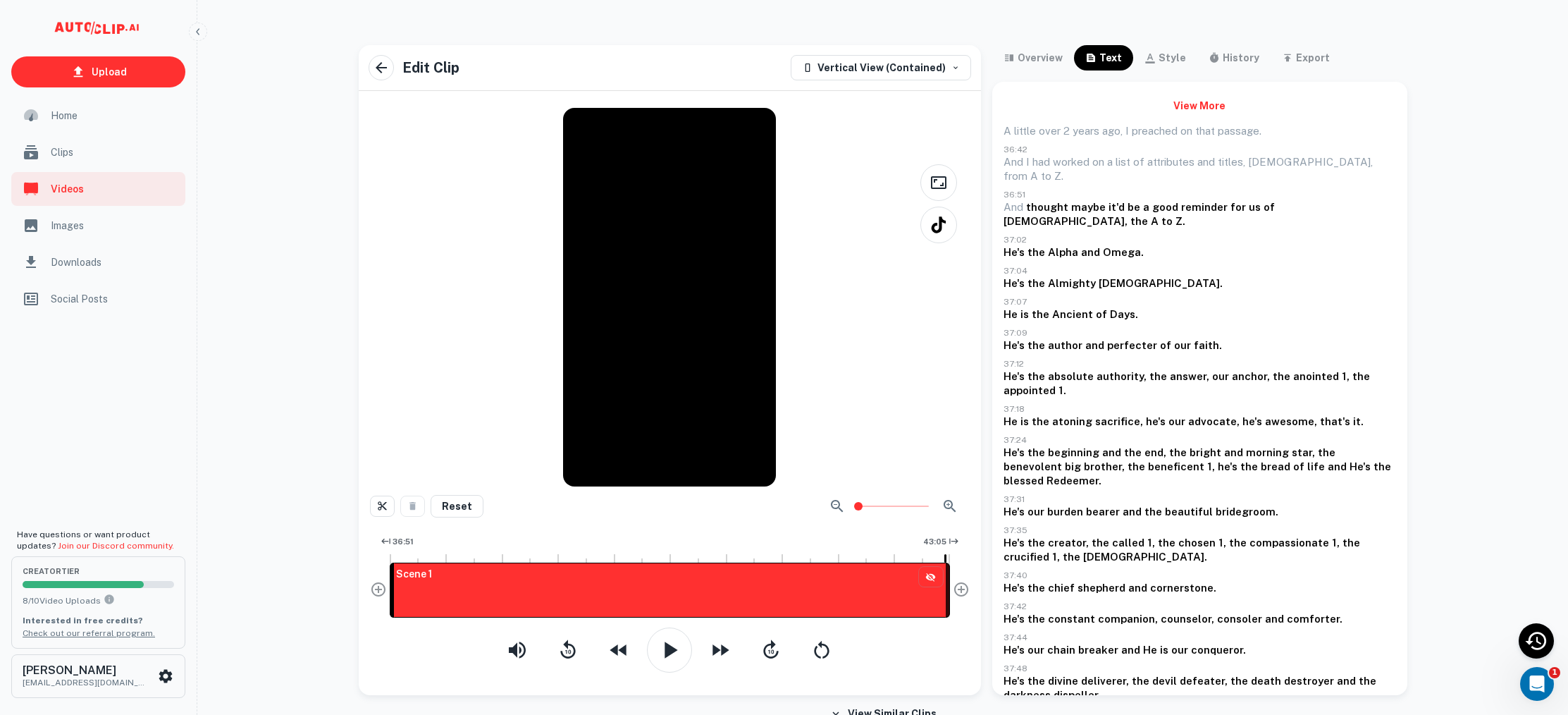
scroll to position [1, 0]
click at [1139, 56] on button "style" at bounding box center [1165, 57] width 64 height 25
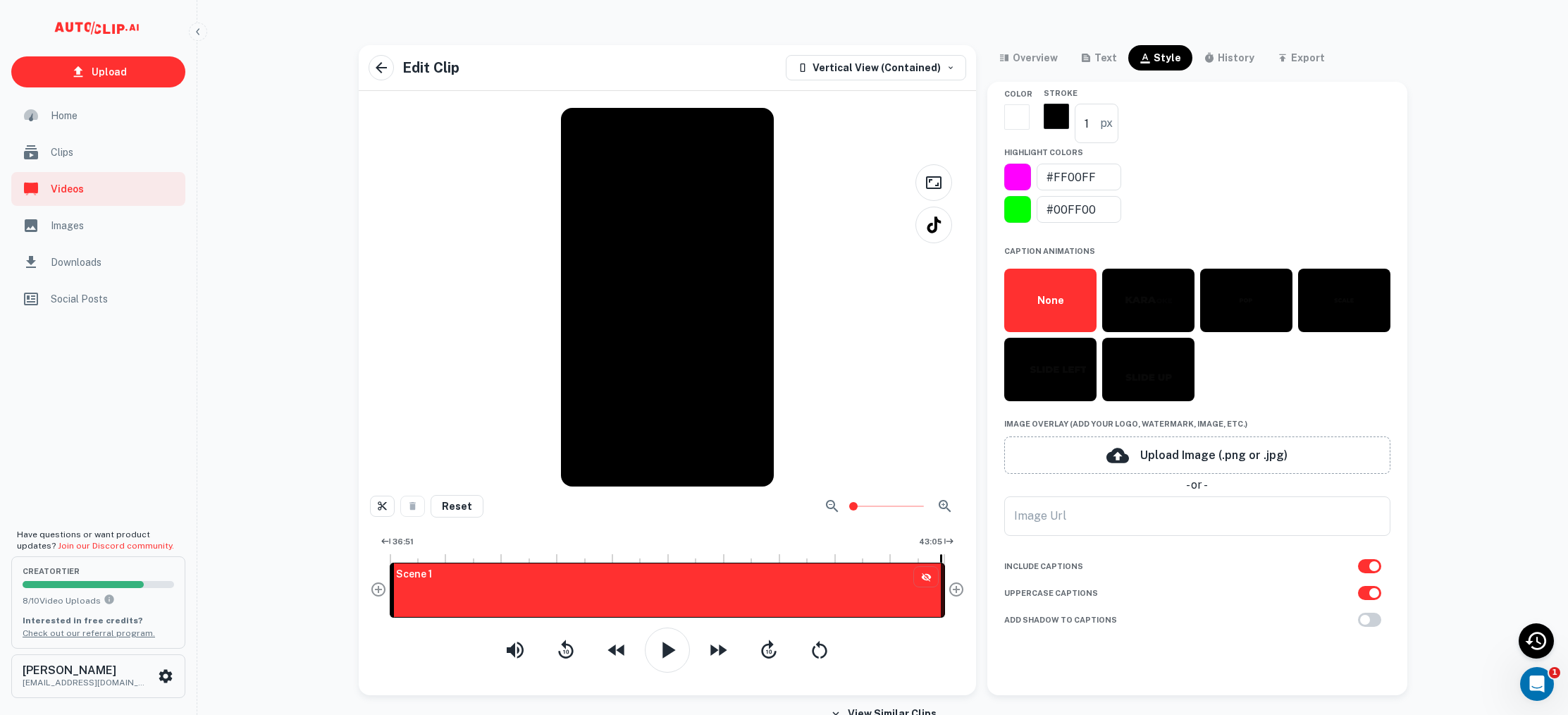
scroll to position [1, 0]
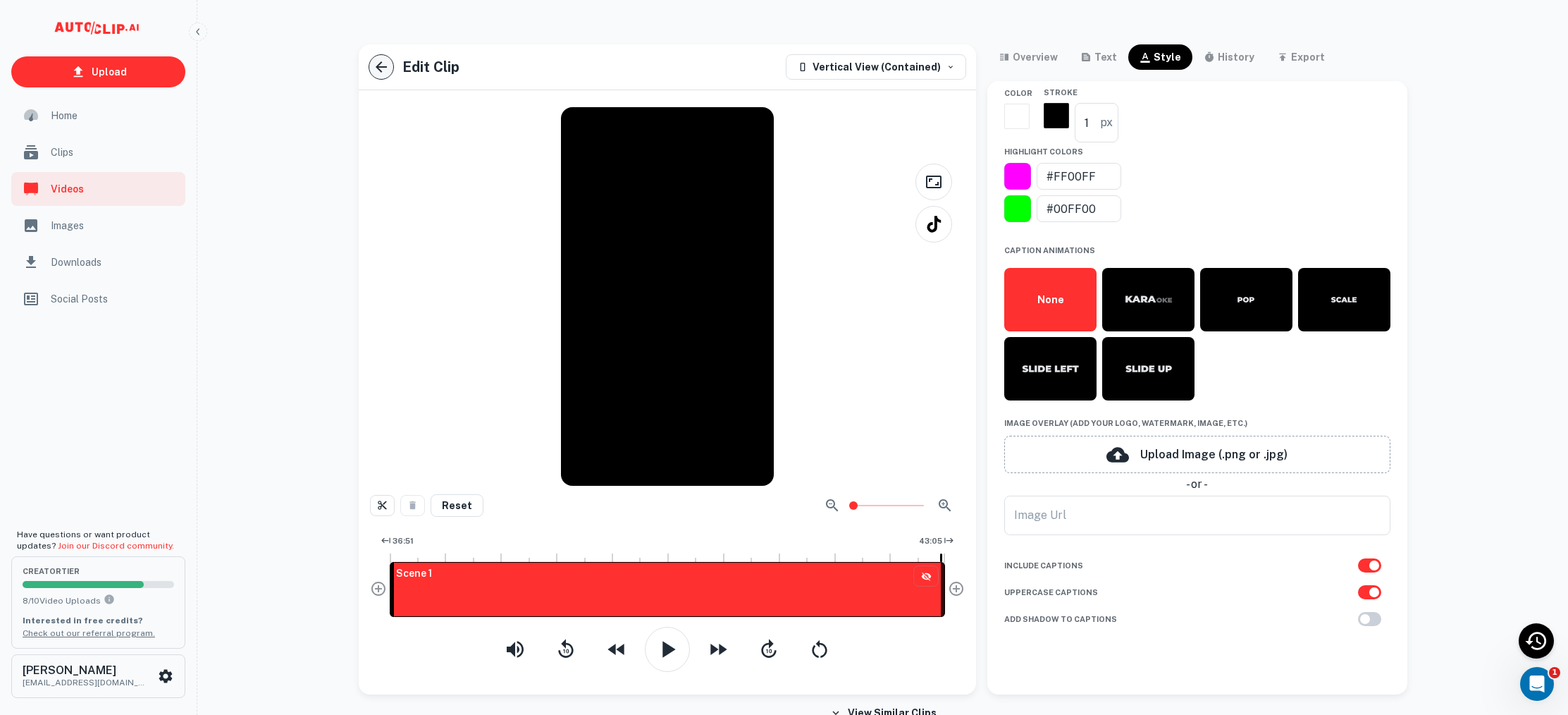
click at [375, 64] on icon "button" at bounding box center [381, 67] width 17 height 17
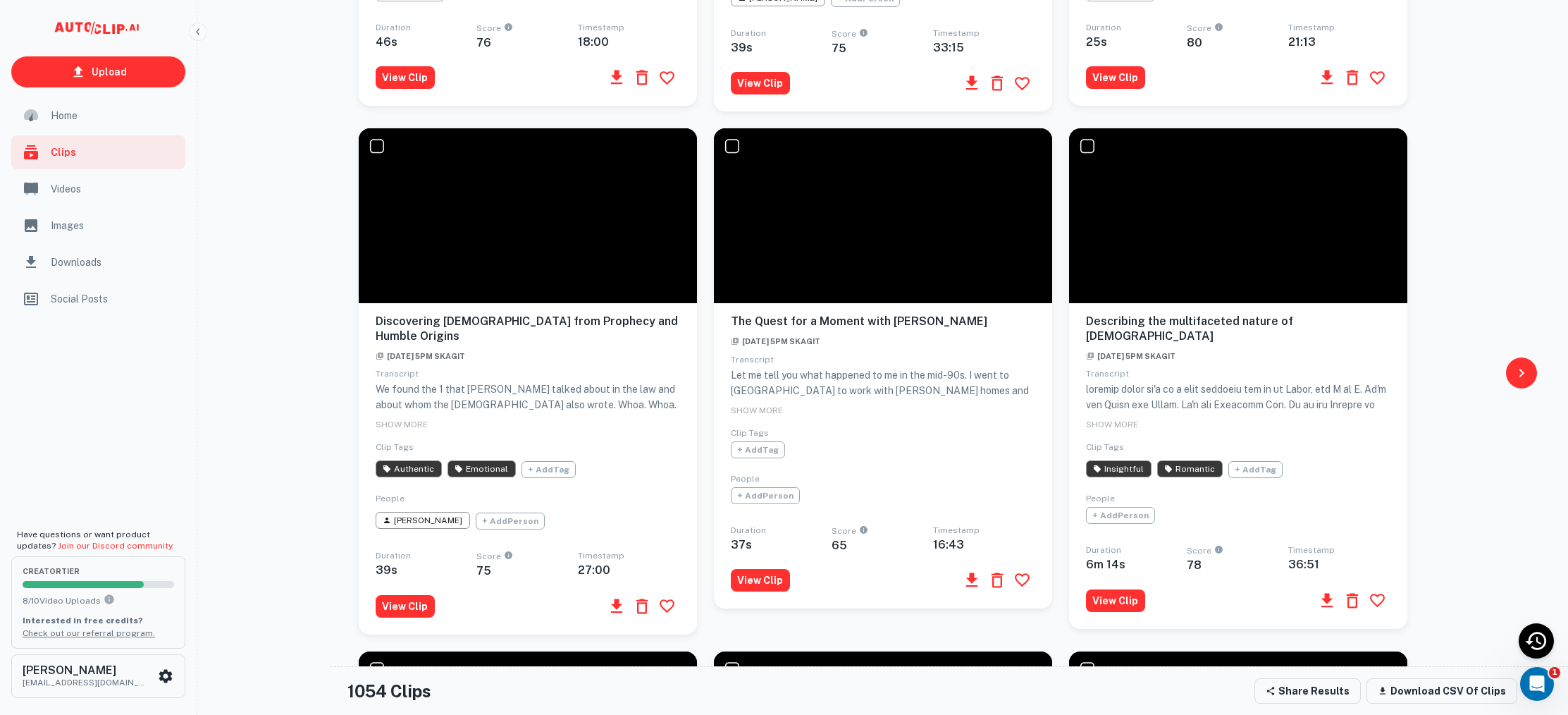
scroll to position [606, 0]
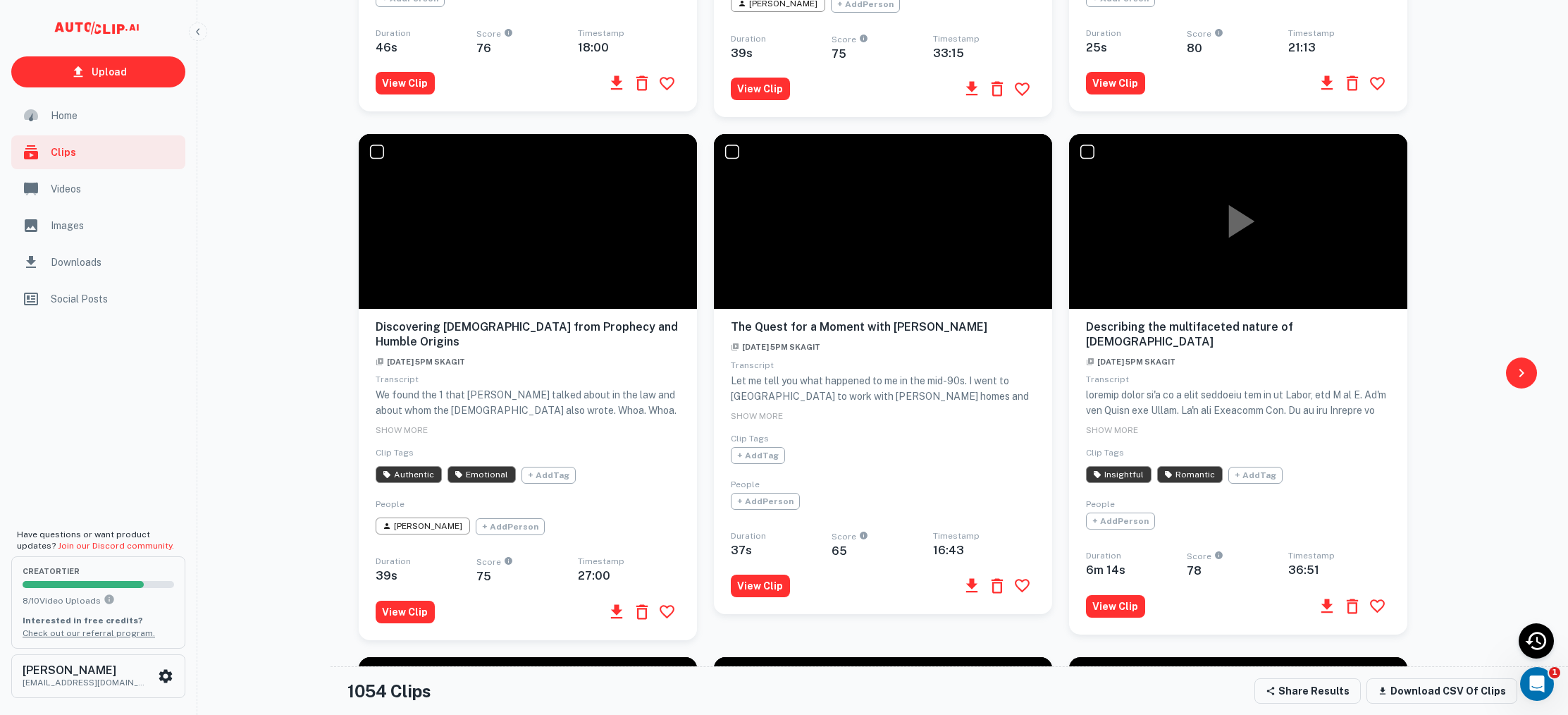
click at [1208, 254] on div at bounding box center [1237, 222] width 338 height 175
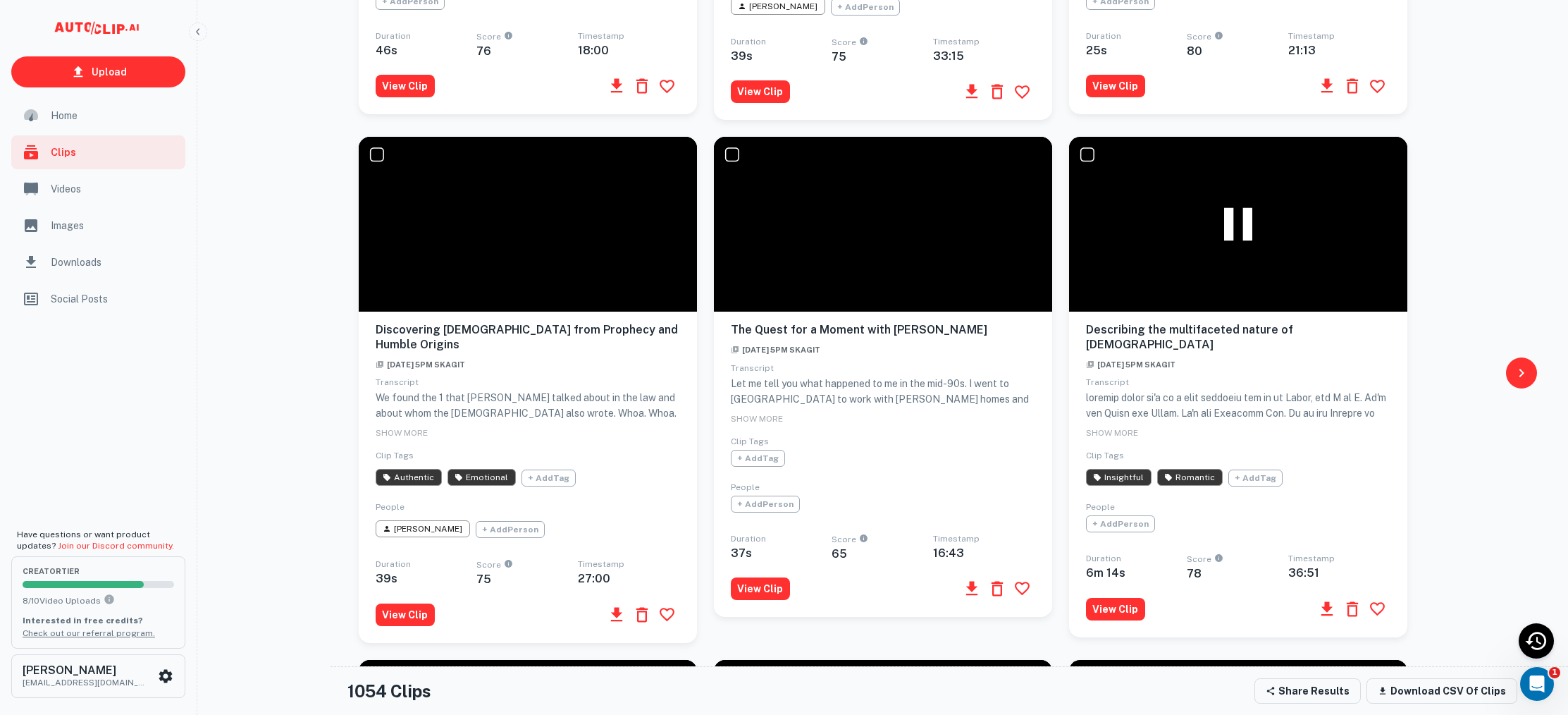
click at [1231, 223] on icon at bounding box center [1237, 224] width 56 height 56
click at [1109, 598] on button "View Clip" at bounding box center [1115, 609] width 60 height 22
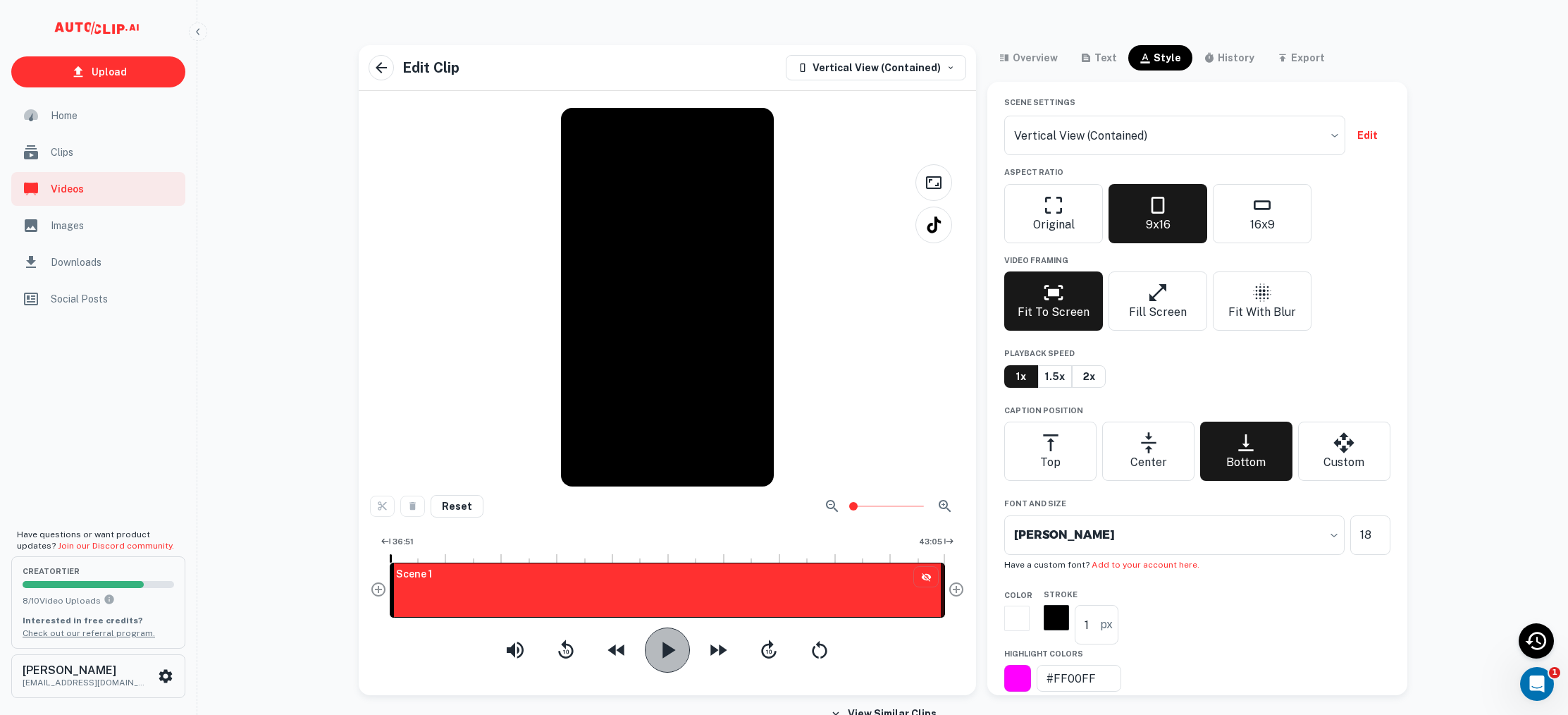
click at [669, 650] on icon "button" at bounding box center [669, 649] width 13 height 16
click at [668, 649] on icon "button" at bounding box center [667, 650] width 28 height 28
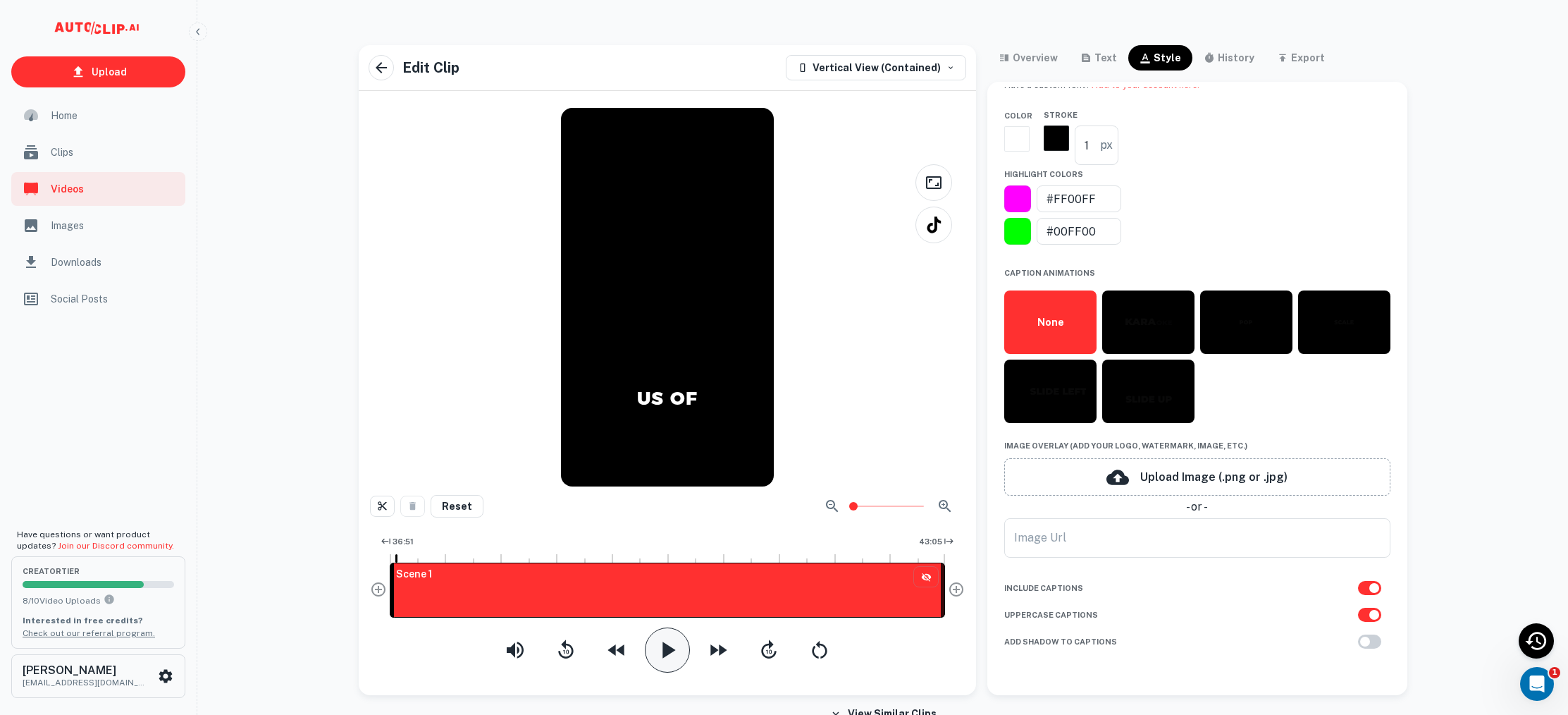
click at [1372, 581] on input "checkbox" at bounding box center [1373, 587] width 80 height 27
checkbox input "false"
type input "vertical-containededited"
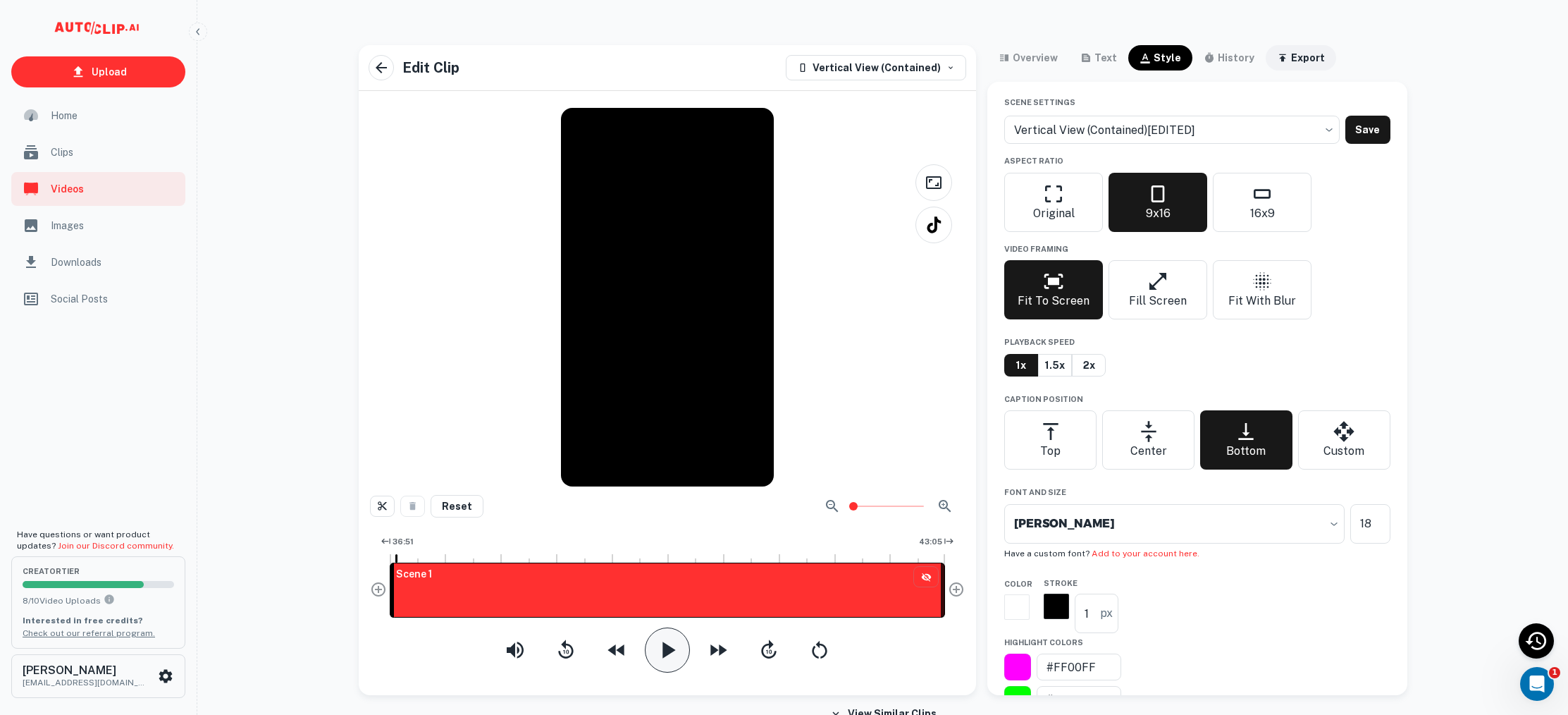
click at [1290, 63] on div "export" at bounding box center [1307, 58] width 34 height 17
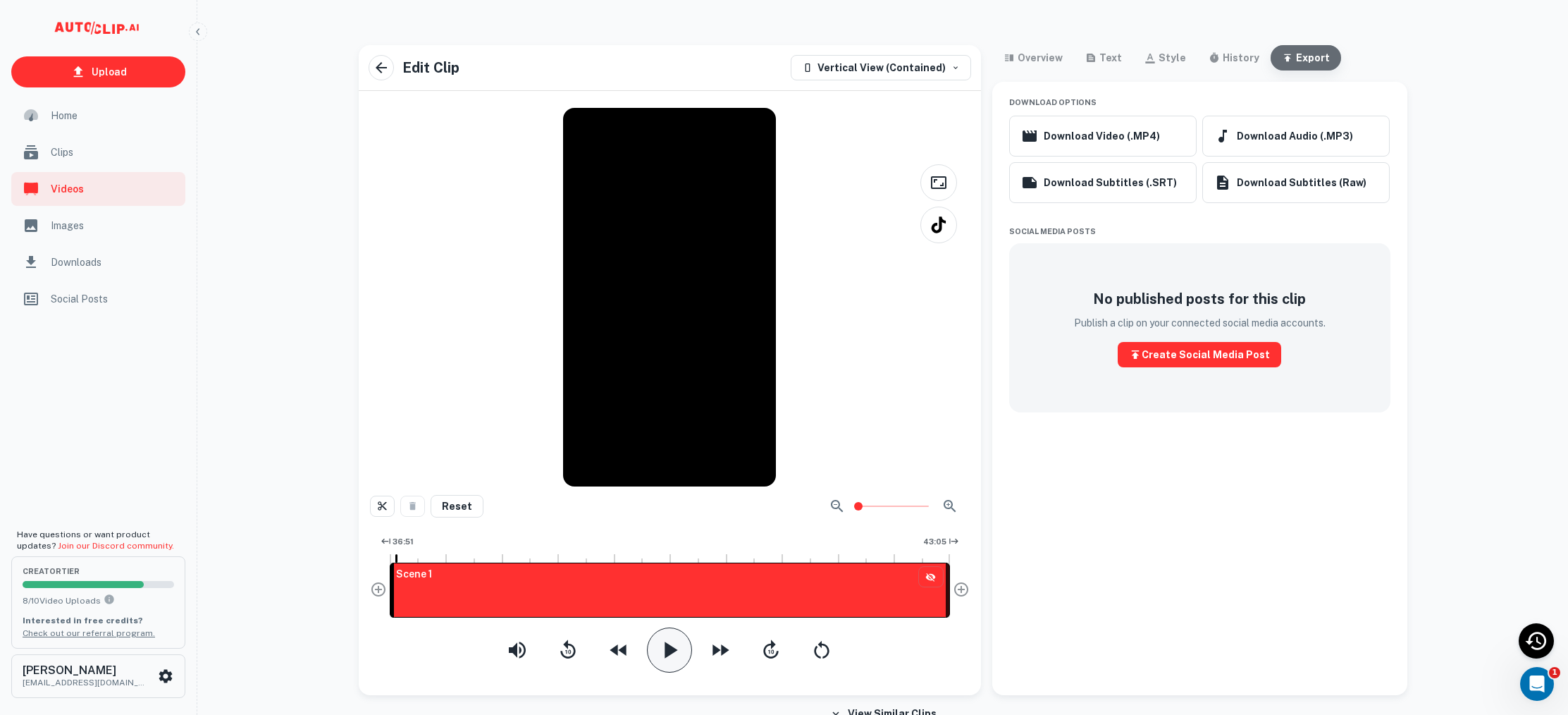
click at [1303, 58] on div "export" at bounding box center [1313, 58] width 34 height 17
click at [1127, 137] on button "Download Video (.MP4)" at bounding box center [1102, 136] width 187 height 41
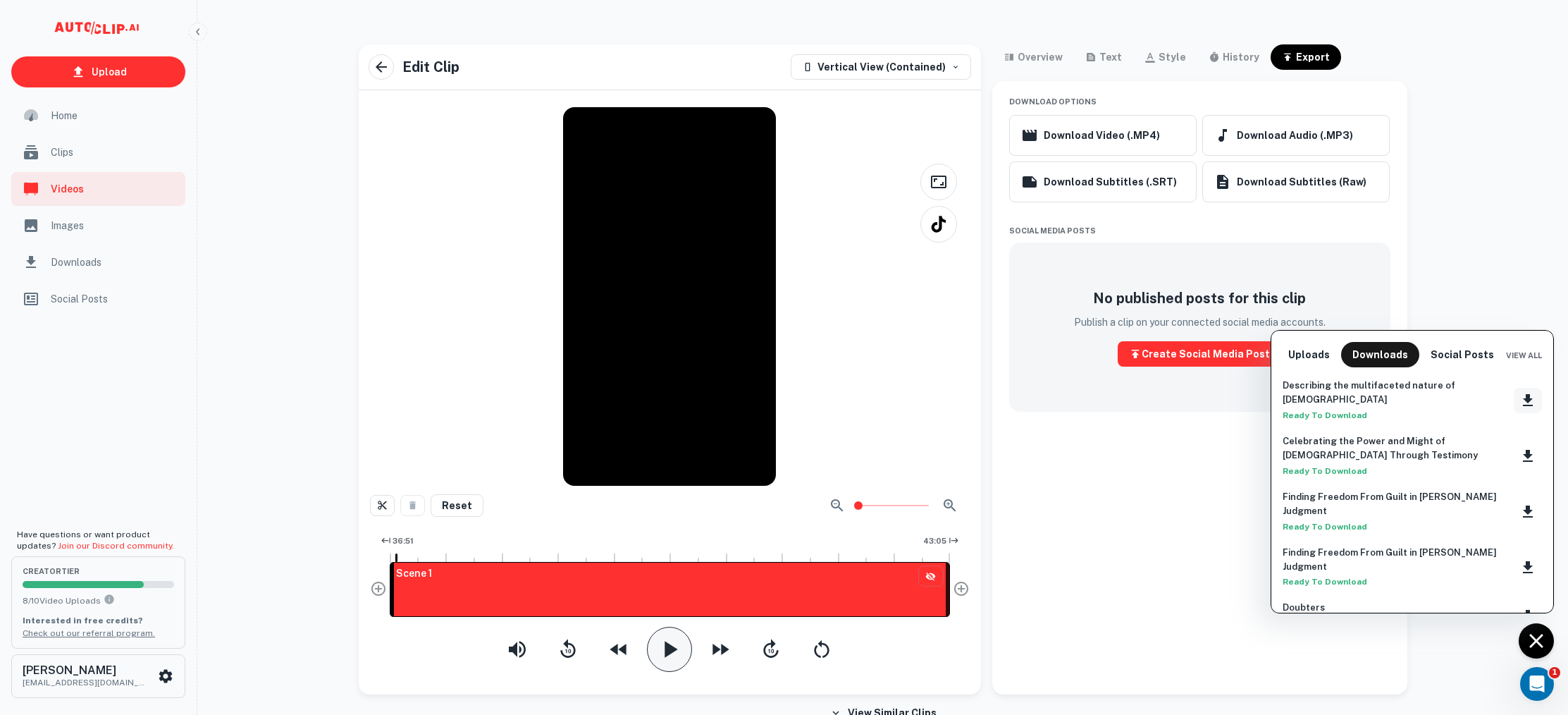
click at [1528, 395] on icon "Download clip" at bounding box center [1527, 400] width 17 height 17
